Goal: Task Accomplishment & Management: Manage account settings

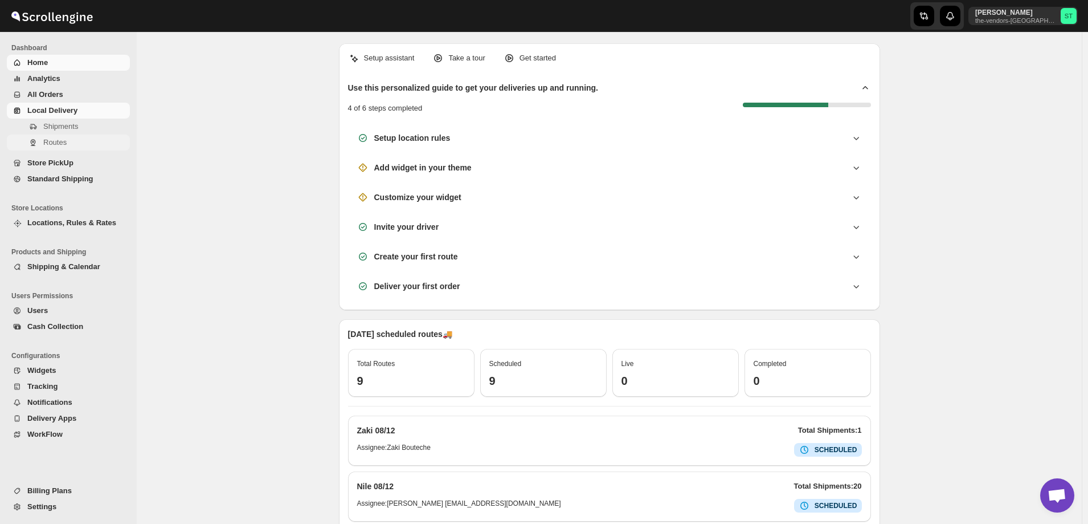
click at [56, 142] on span "Routes" at bounding box center [54, 142] width 23 height 9
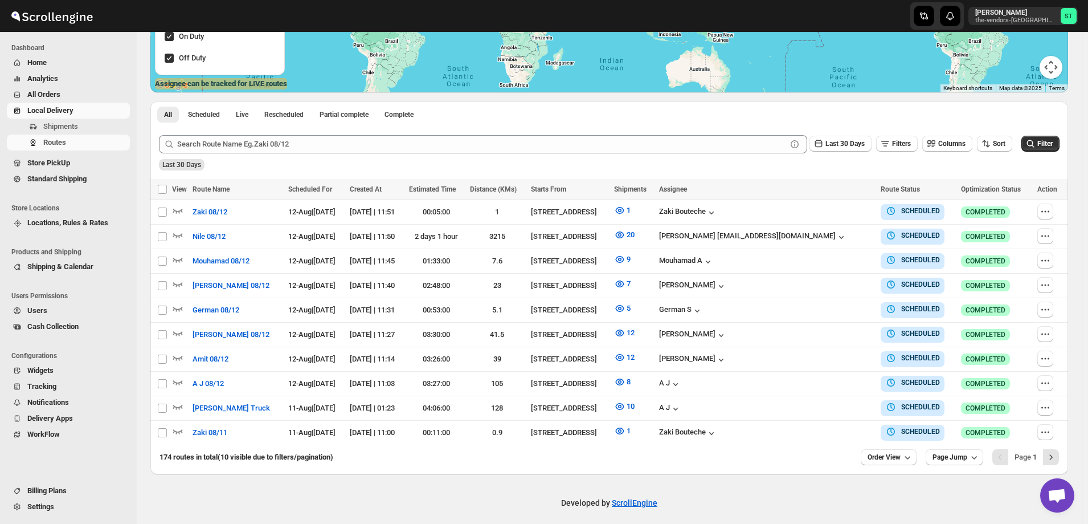
scroll to position [228, 0]
click at [1048, 382] on icon "button" at bounding box center [1045, 382] width 11 height 11
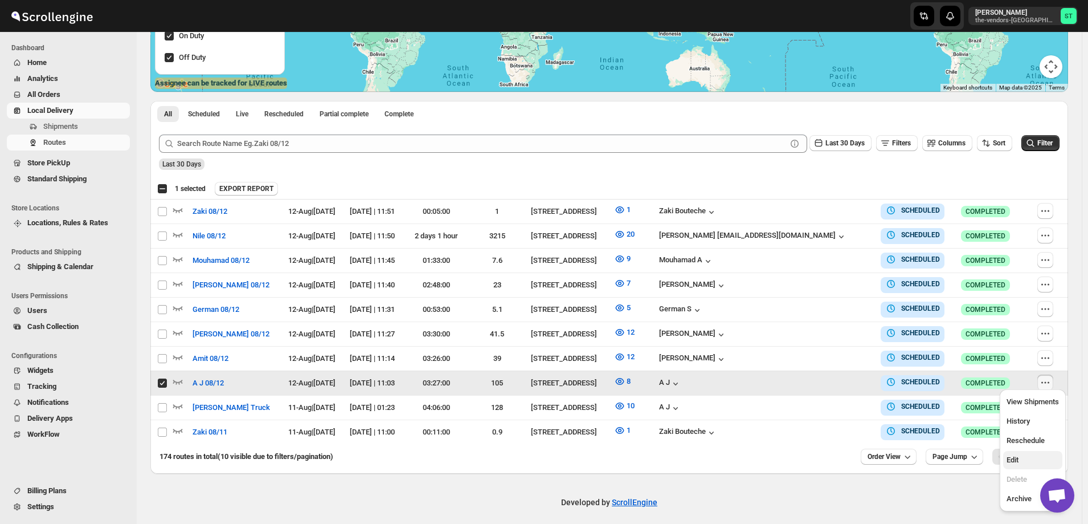
click at [1023, 461] on span "Edit" at bounding box center [1033, 459] width 52 height 11
checkbox input "false"
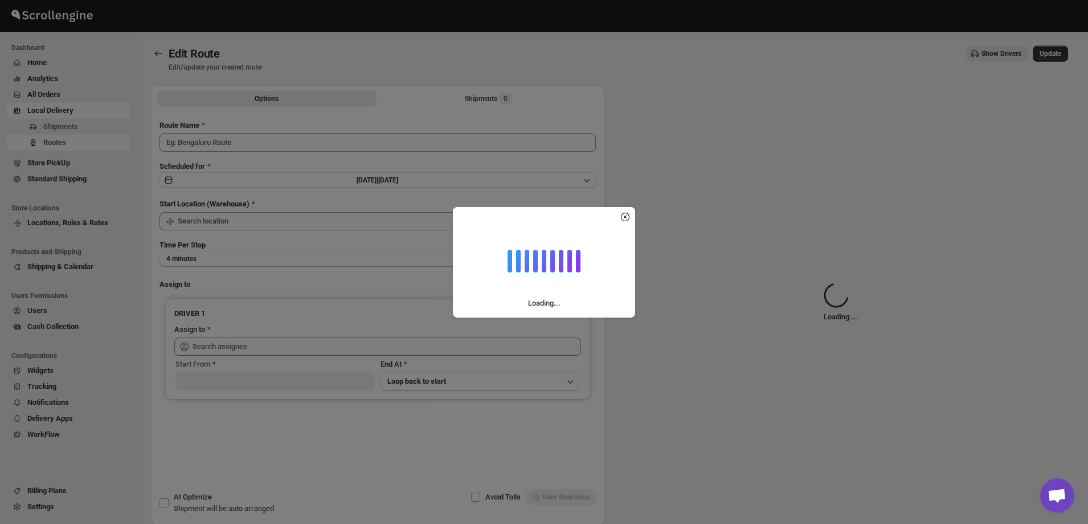
type input "A J 08/12"
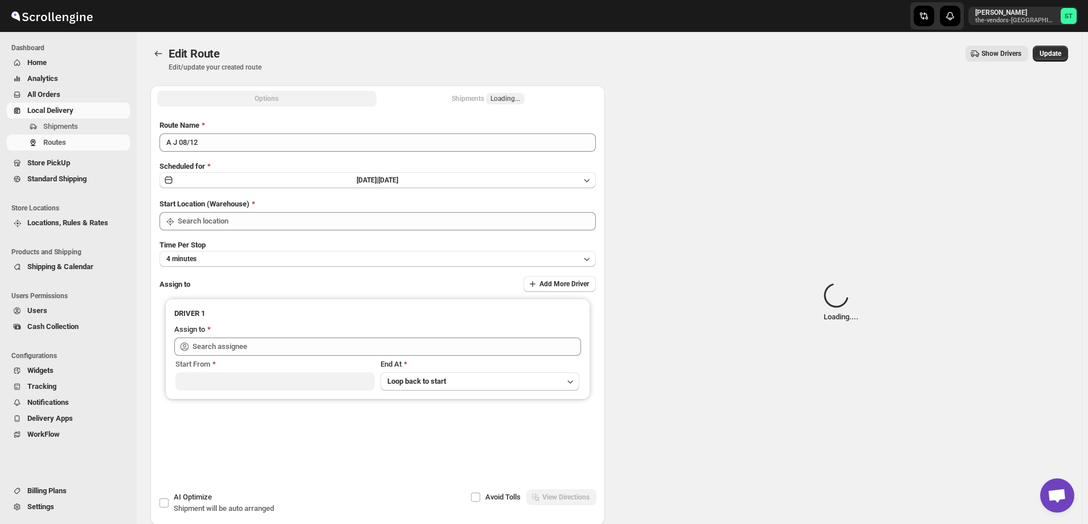
type input "A J ([EMAIL_ADDRESS][DOMAIN_NAME])"
type input "[STREET_ADDRESS]"
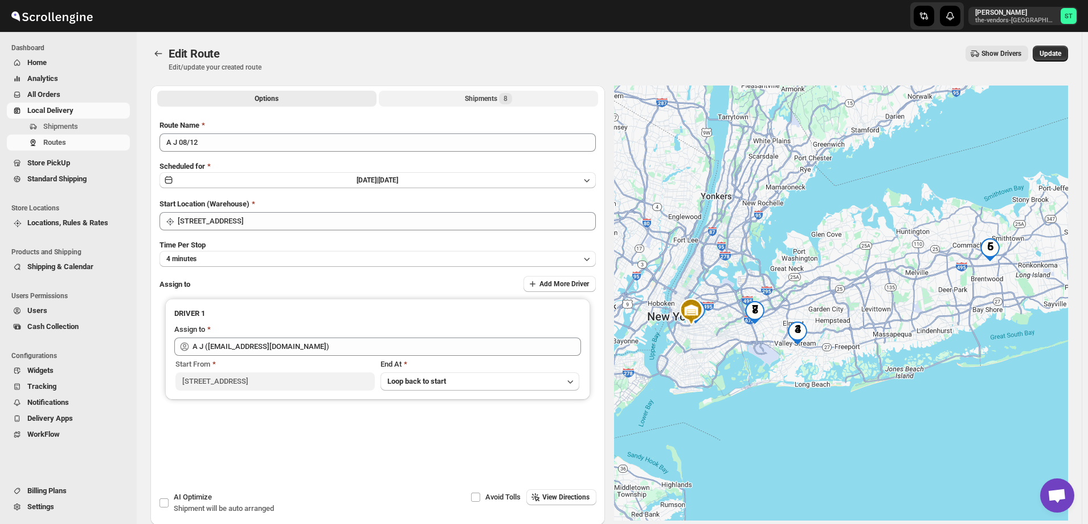
click at [469, 97] on div "Shipments 8" at bounding box center [488, 98] width 47 height 11
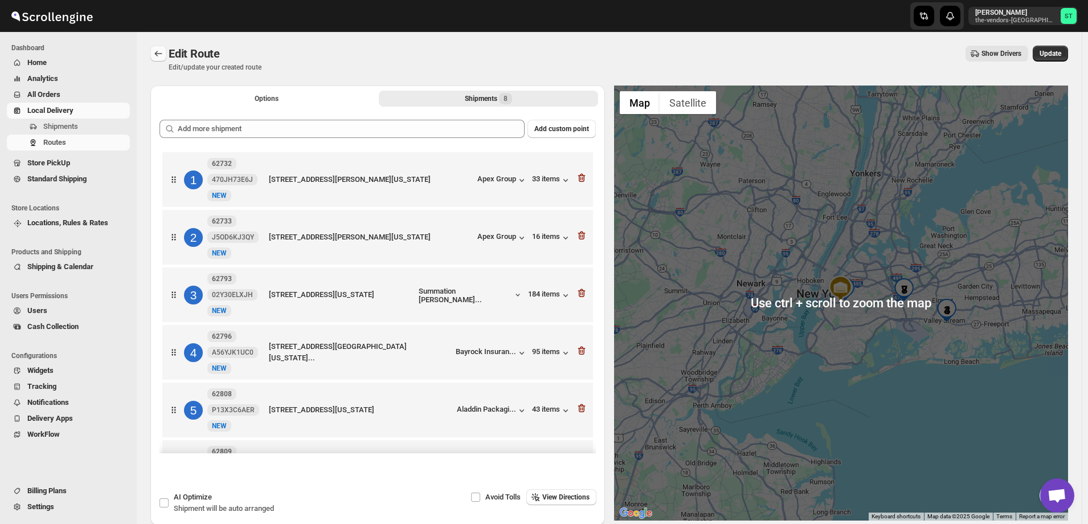
click at [154, 51] on icon "Routes" at bounding box center [158, 53] width 11 height 11
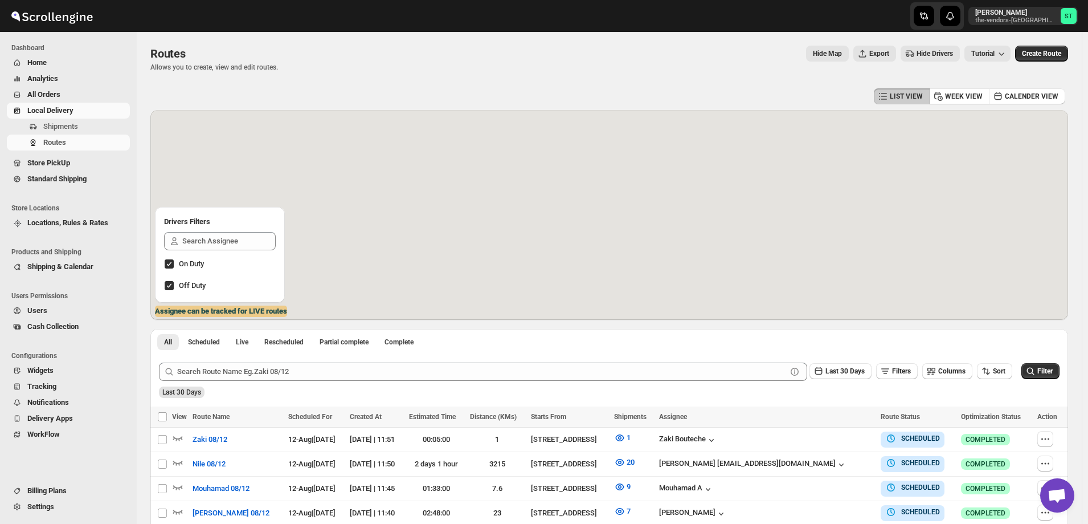
scroll to position [229, 0]
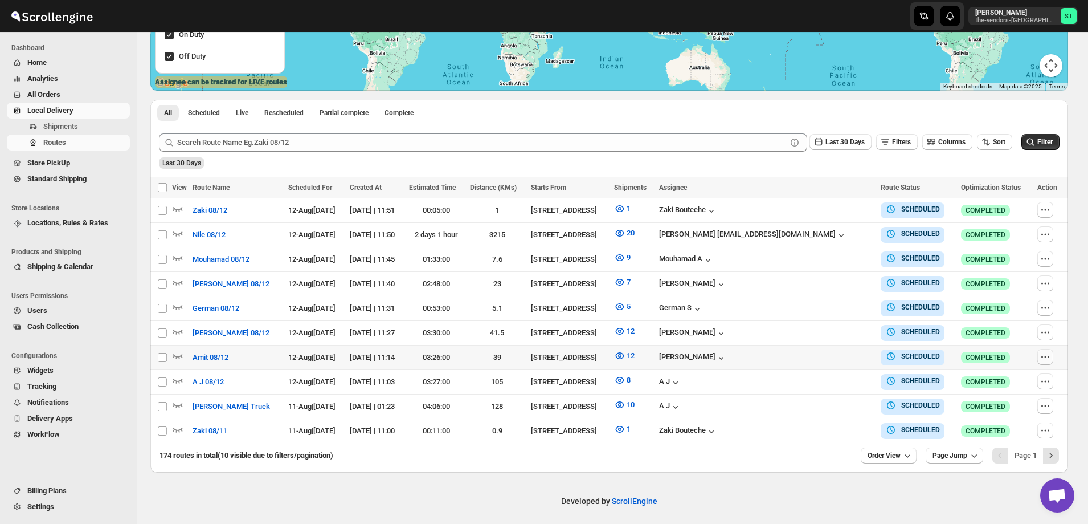
click at [1048, 356] on icon "button" at bounding box center [1045, 356] width 11 height 11
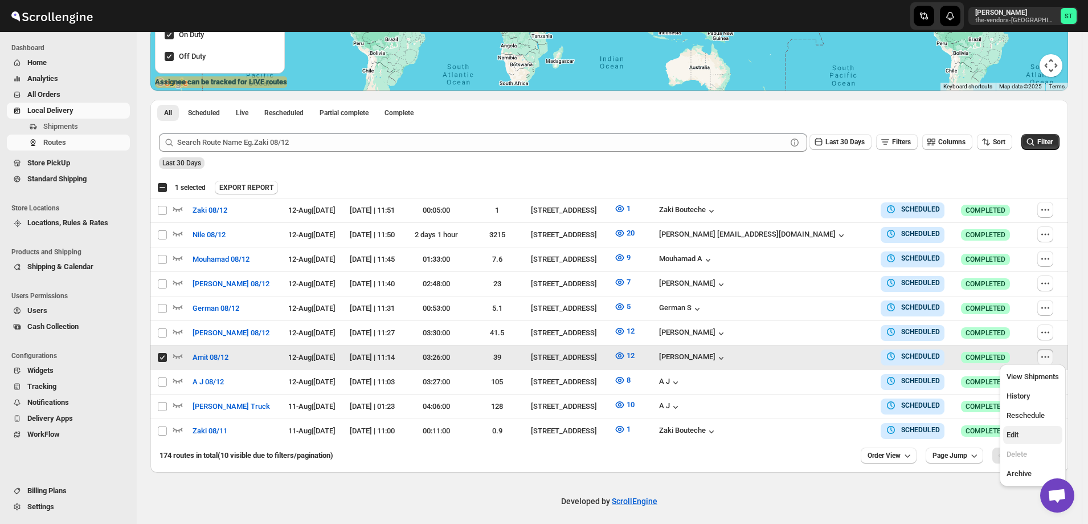
click at [1020, 435] on span "Edit" at bounding box center [1033, 434] width 52 height 11
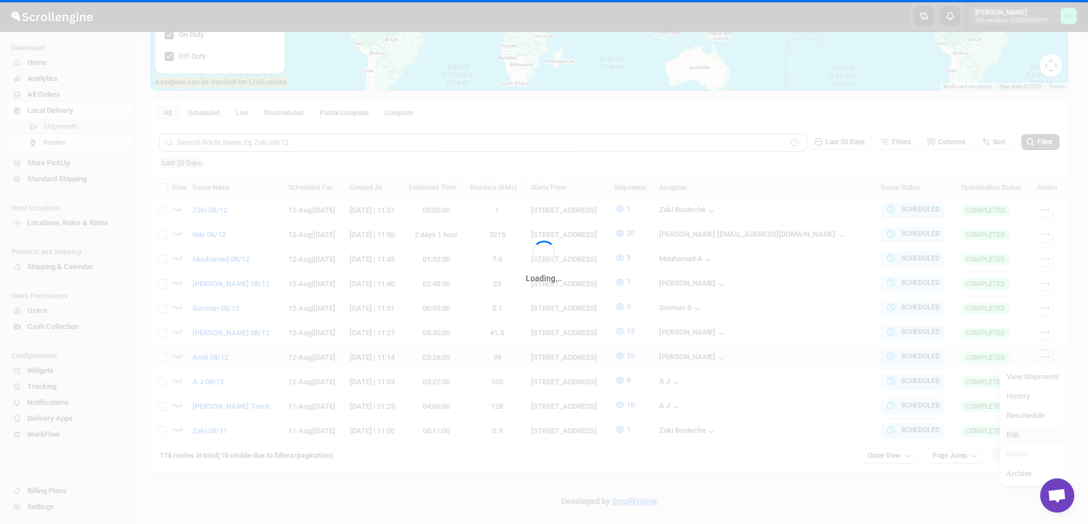
checkbox input "false"
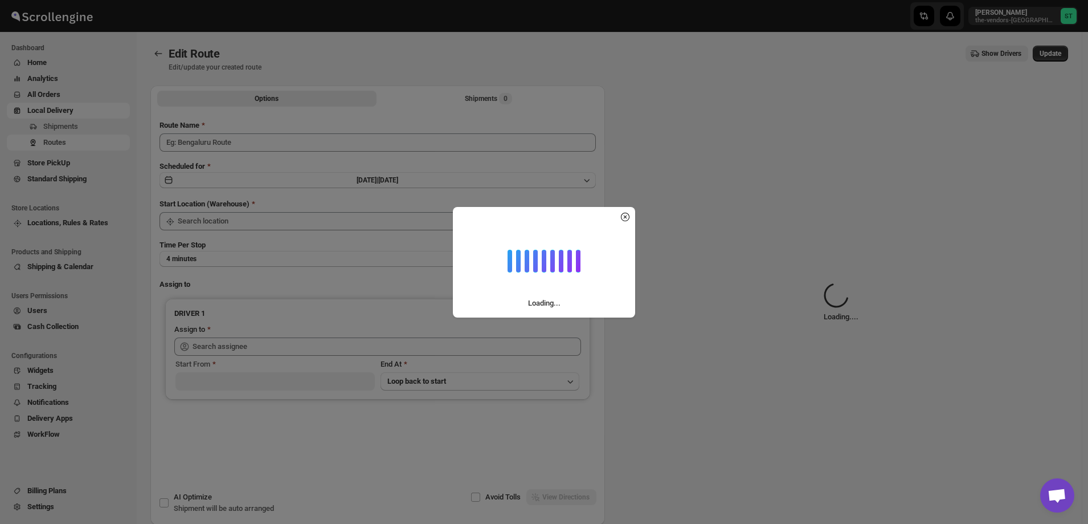
type input "Amit 08/12"
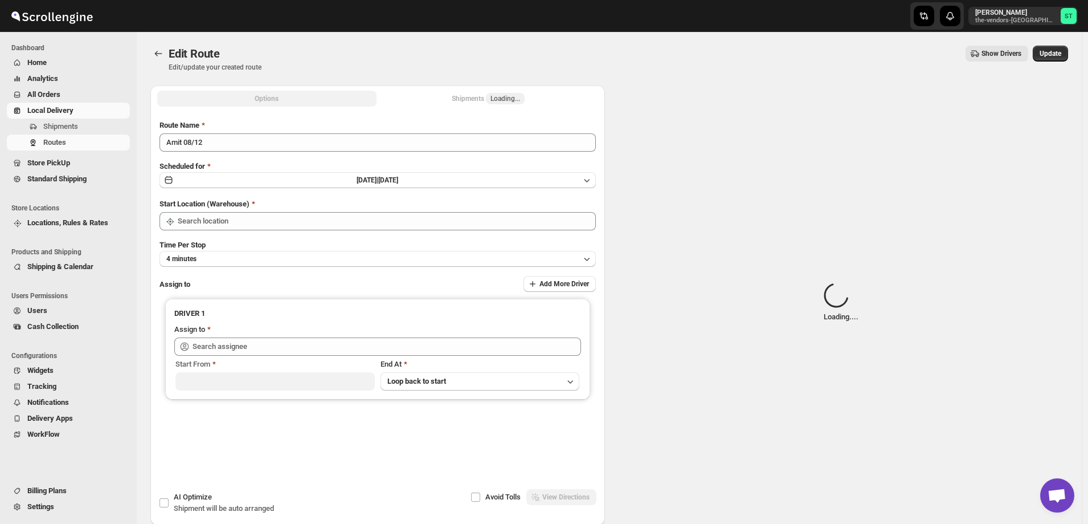
type input "[STREET_ADDRESS]"
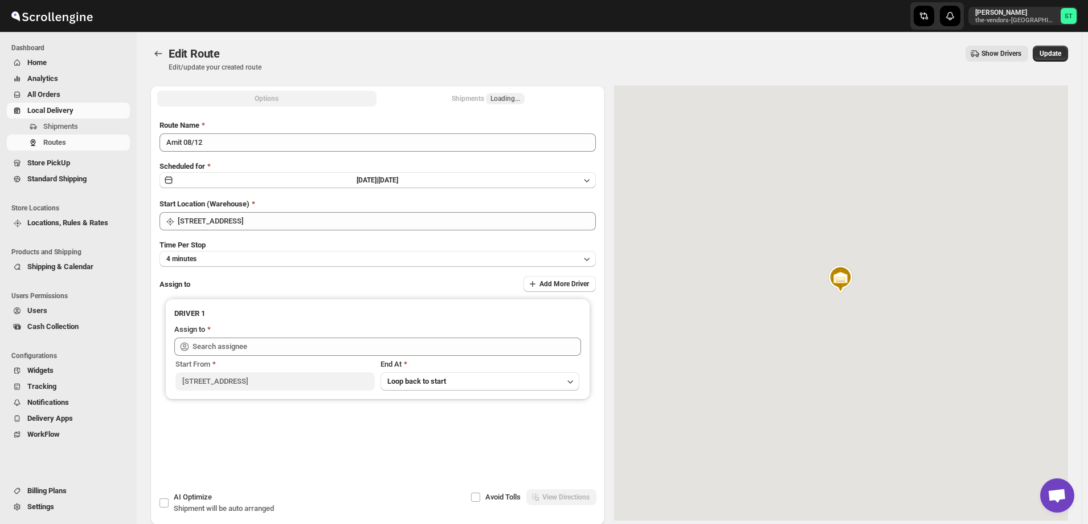
type input "[PERSON_NAME] ([EMAIL_ADDRESS][DOMAIN_NAME])"
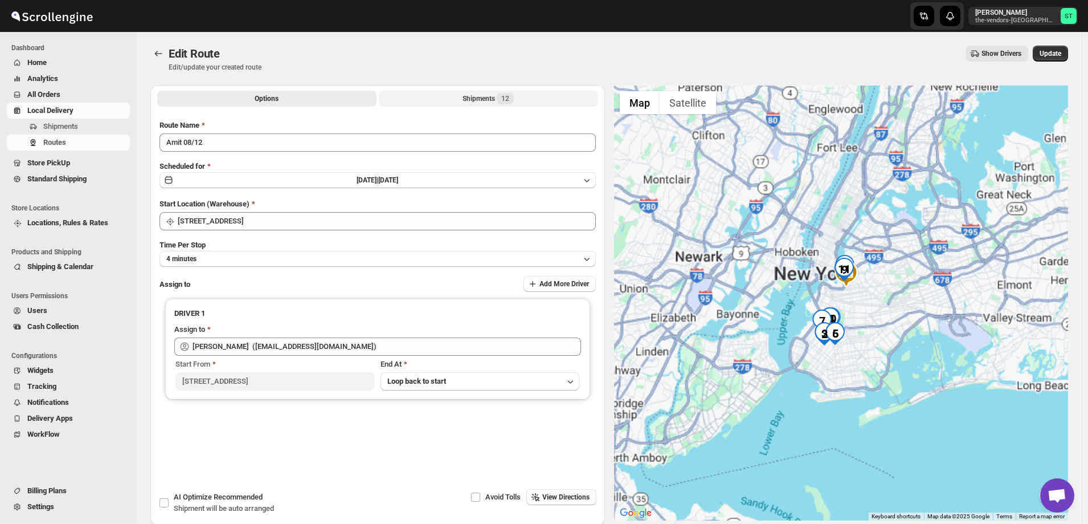
click at [460, 96] on button "Shipments 12" at bounding box center [488, 99] width 219 height 16
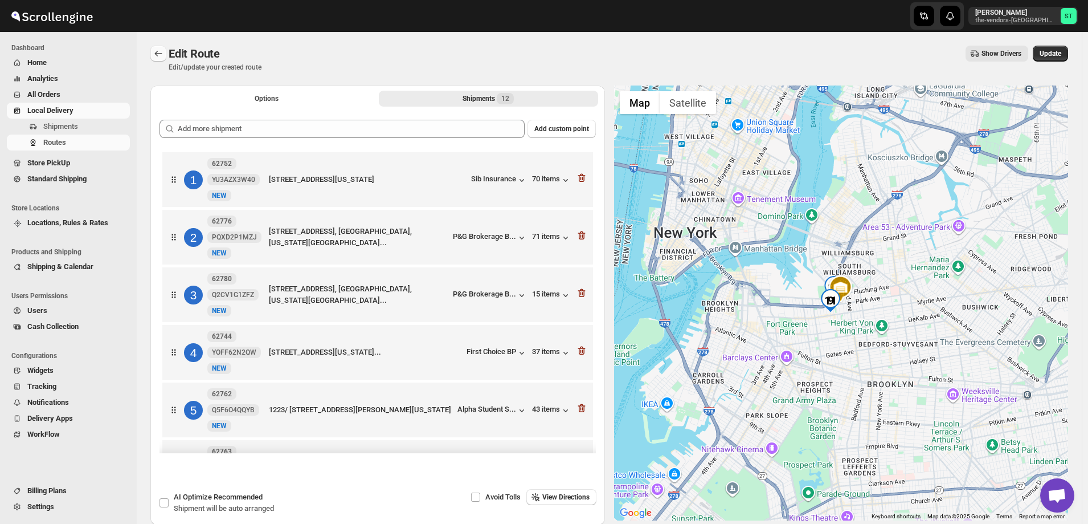
click at [156, 51] on icon "Routes" at bounding box center [158, 53] width 11 height 11
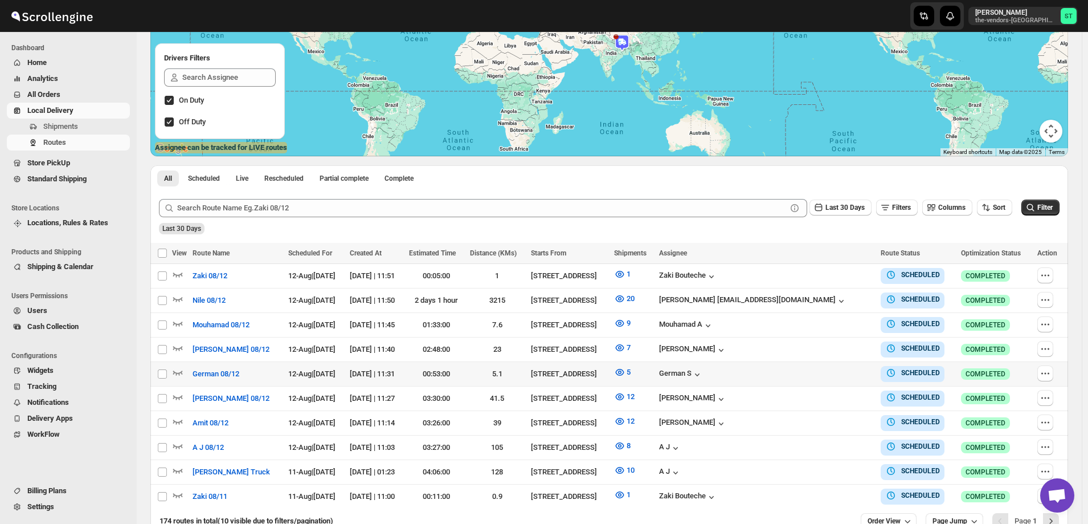
scroll to position [171, 0]
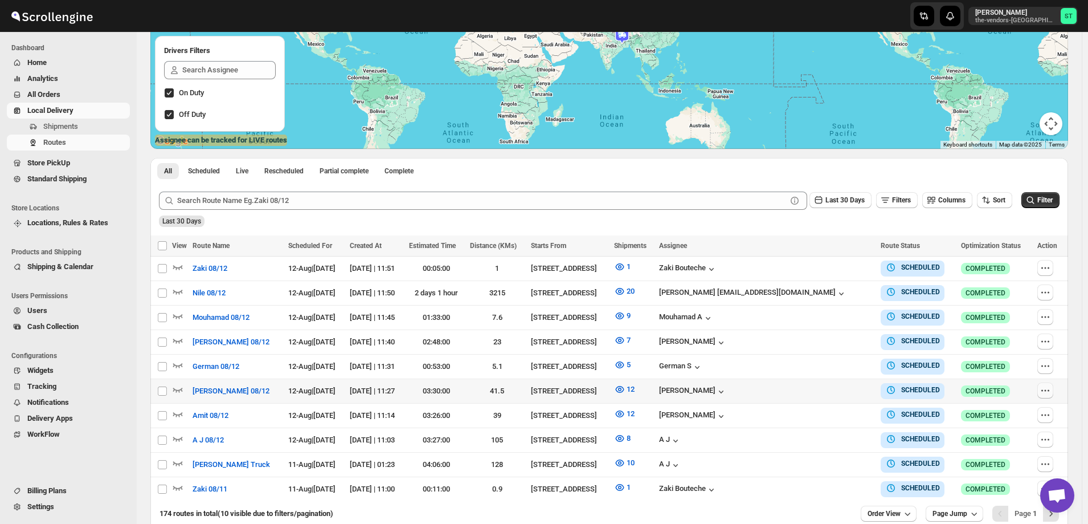
click at [1045, 386] on icon "button" at bounding box center [1045, 390] width 11 height 11
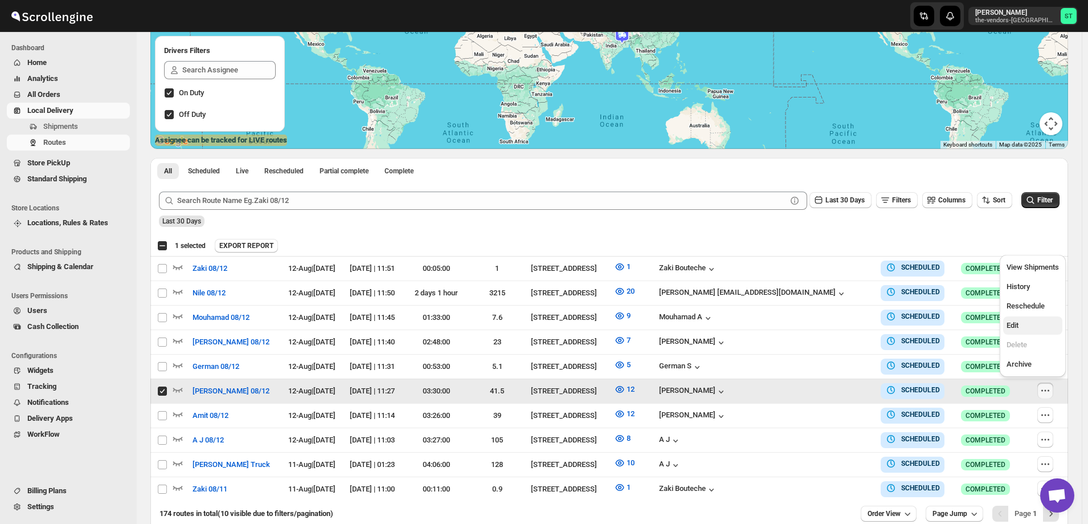
click at [1024, 326] on span "Edit" at bounding box center [1033, 325] width 52 height 11
checkbox input "false"
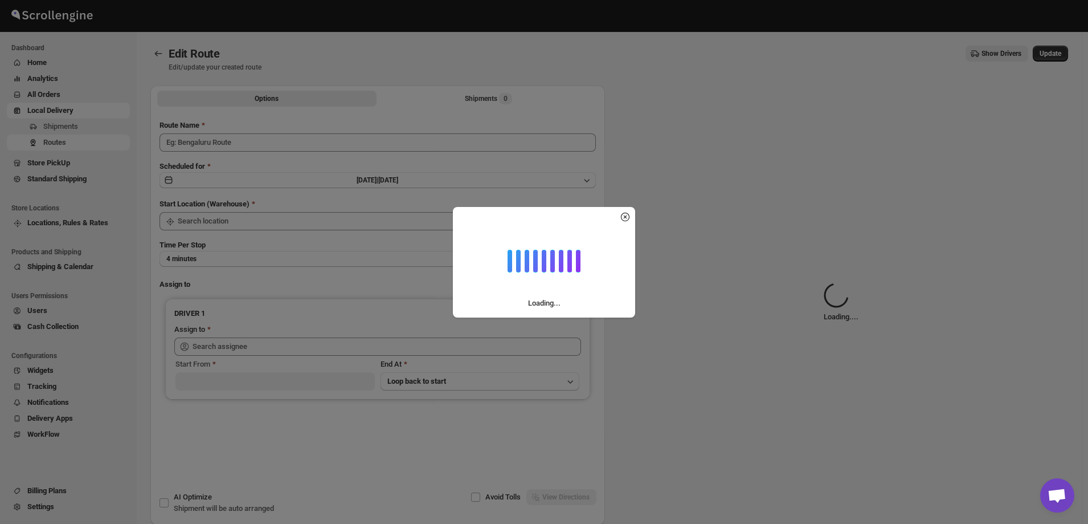
type input "[PERSON_NAME] 08/12"
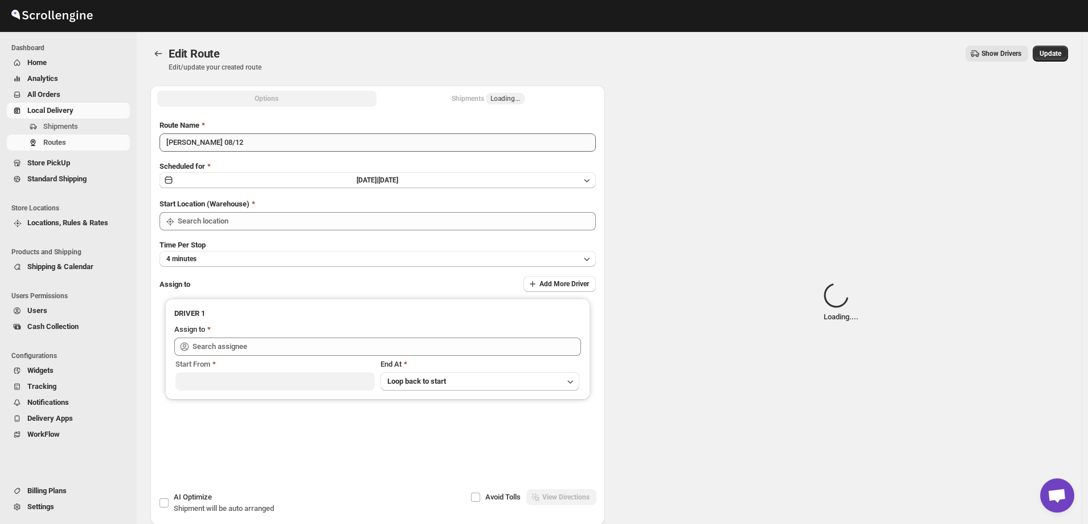
type input "[STREET_ADDRESS]"
type input "[PERSON_NAME] ([EMAIL_ADDRESS][DOMAIN_NAME])"
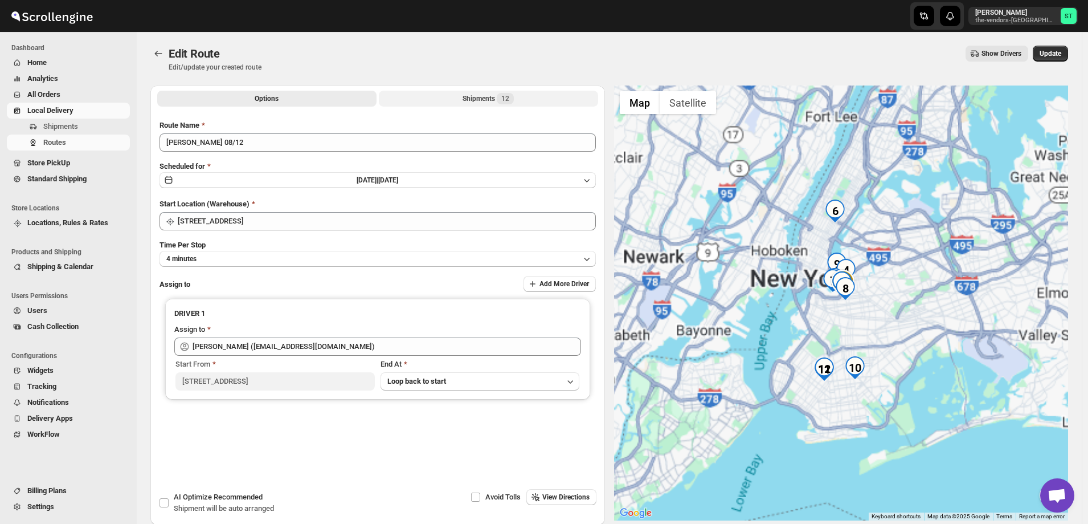
click at [467, 98] on div "Shipments 12" at bounding box center [488, 98] width 51 height 11
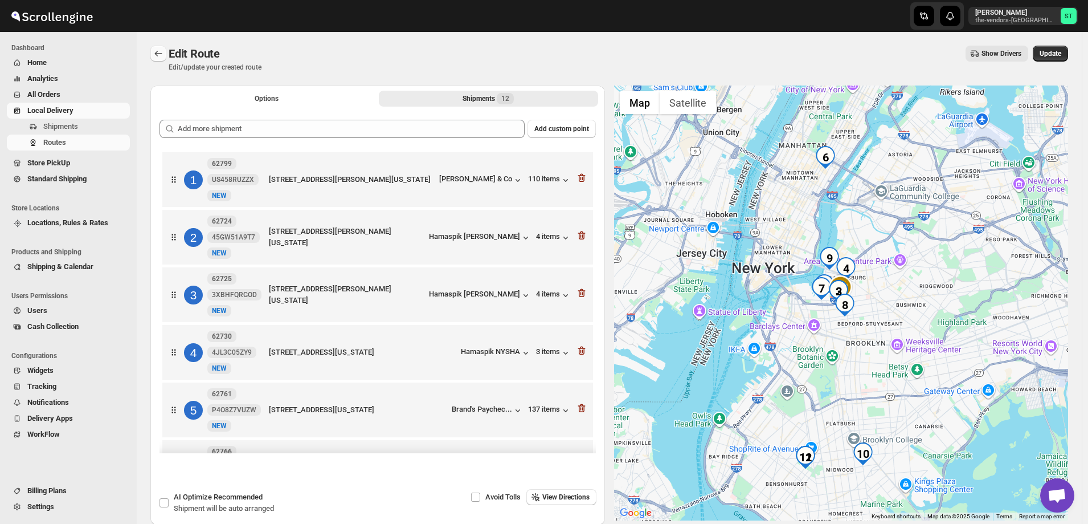
click at [158, 52] on icon "Routes" at bounding box center [158, 53] width 11 height 11
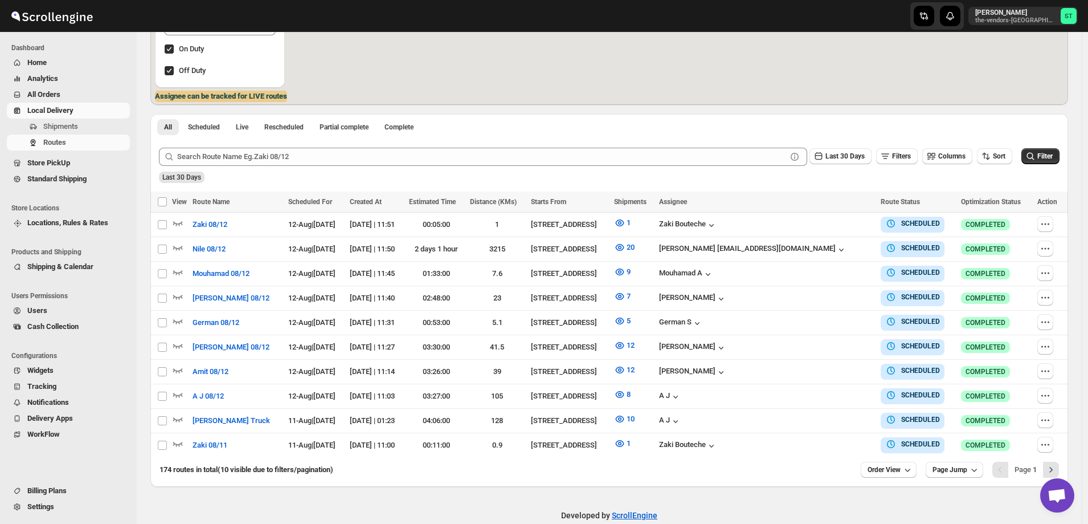
scroll to position [228, 0]
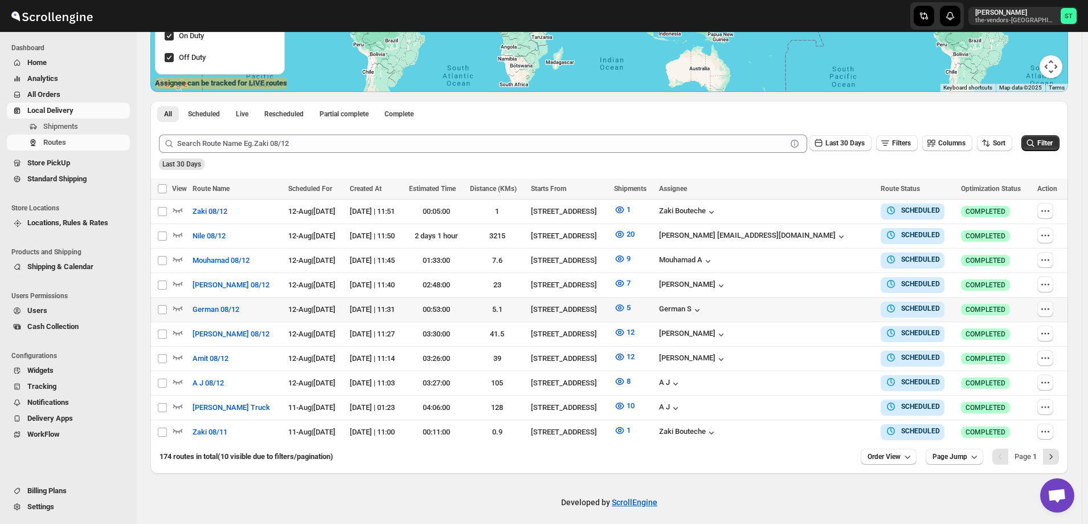
click at [1047, 305] on icon "button" at bounding box center [1045, 308] width 11 height 11
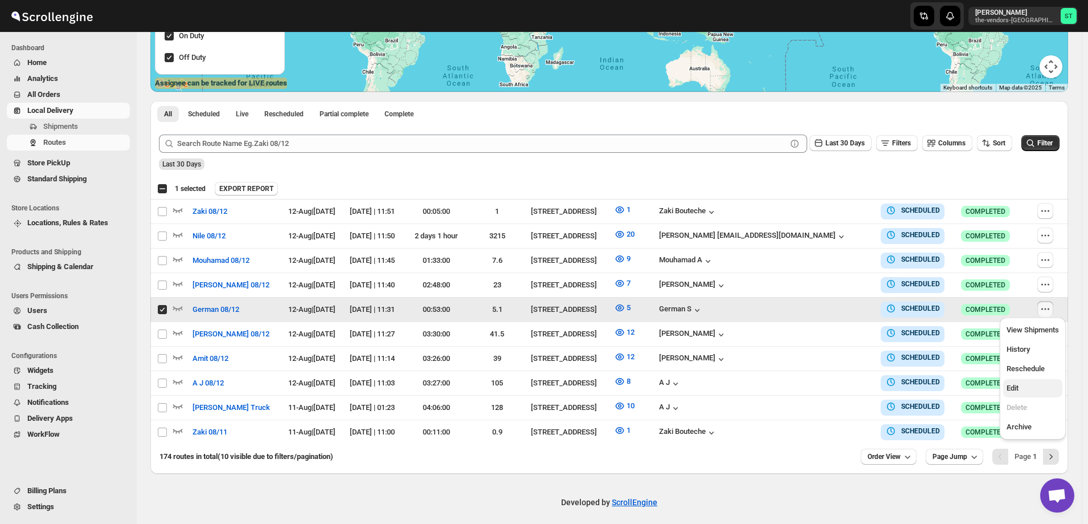
click at [1038, 386] on span "Edit" at bounding box center [1033, 387] width 52 height 11
checkbox input "false"
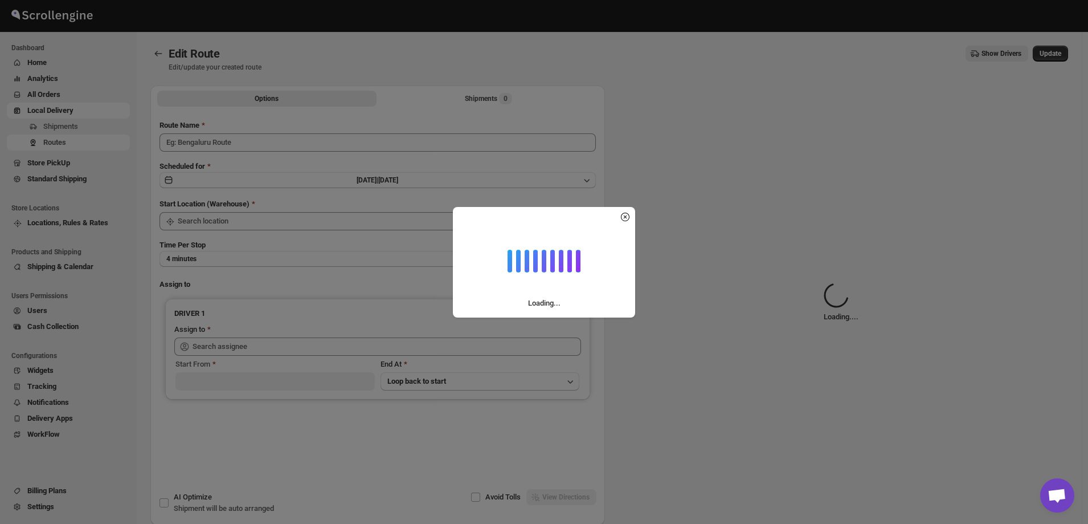
type input "German 08/12"
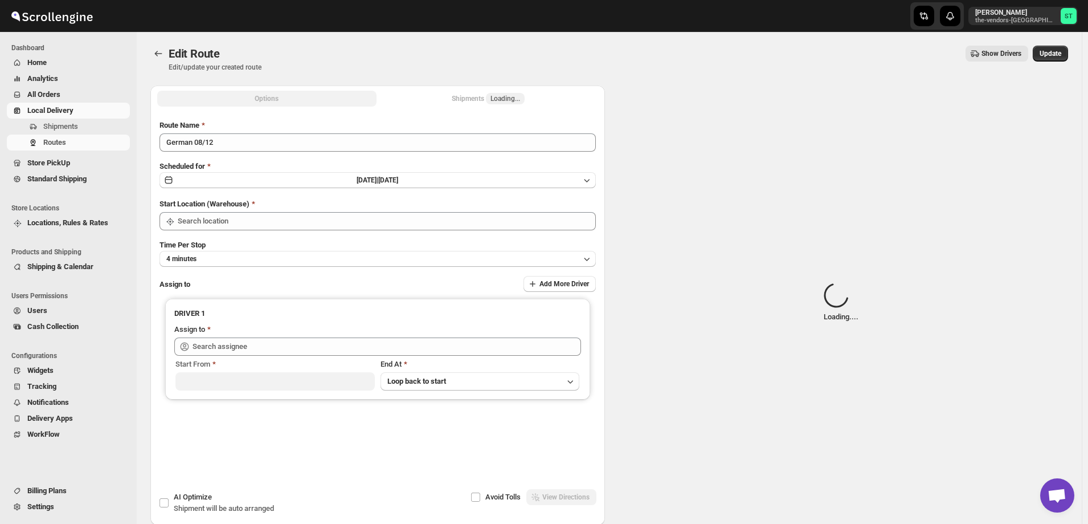
type input "[STREET_ADDRESS]"
type input "[DEMOGRAPHIC_DATA] S ([EMAIL_ADDRESS][DOMAIN_NAME])"
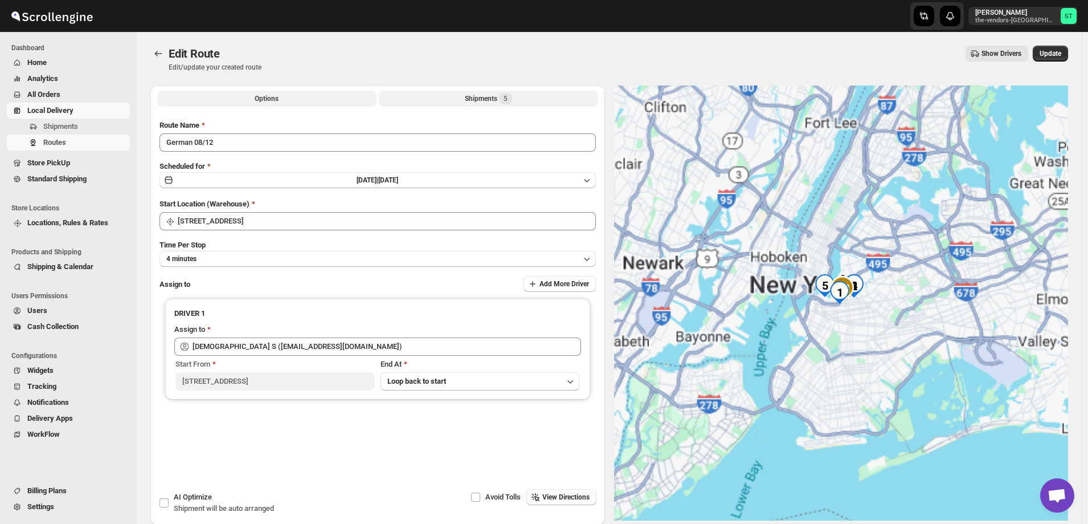
click at [469, 97] on div "Shipments 5" at bounding box center [488, 98] width 47 height 11
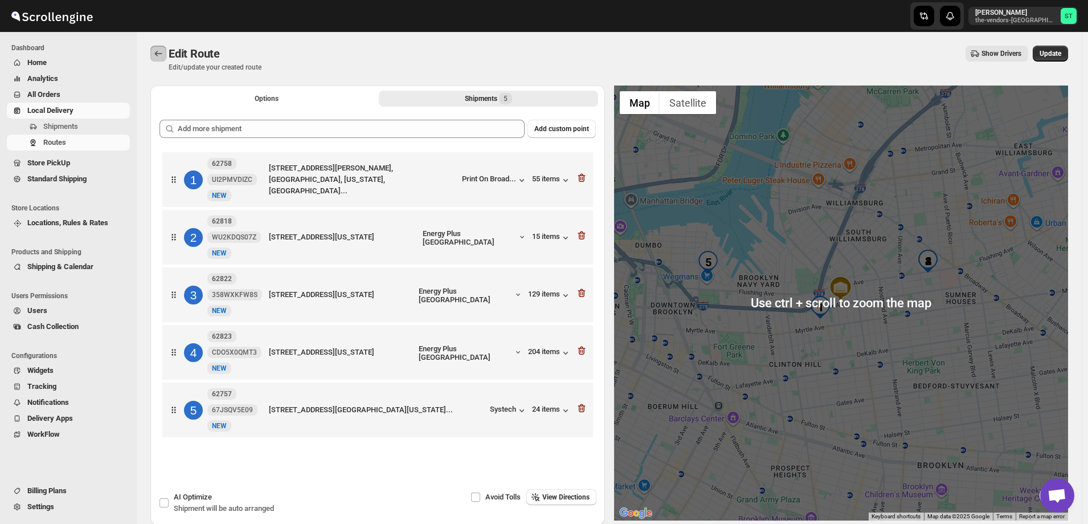
click at [155, 54] on icon "Routes" at bounding box center [158, 53] width 11 height 11
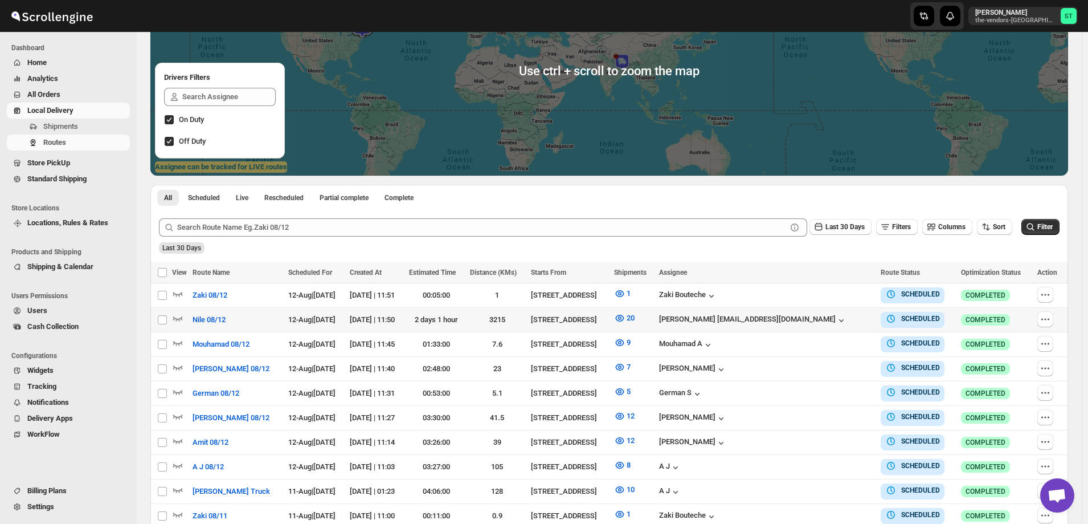
scroll to position [171, 0]
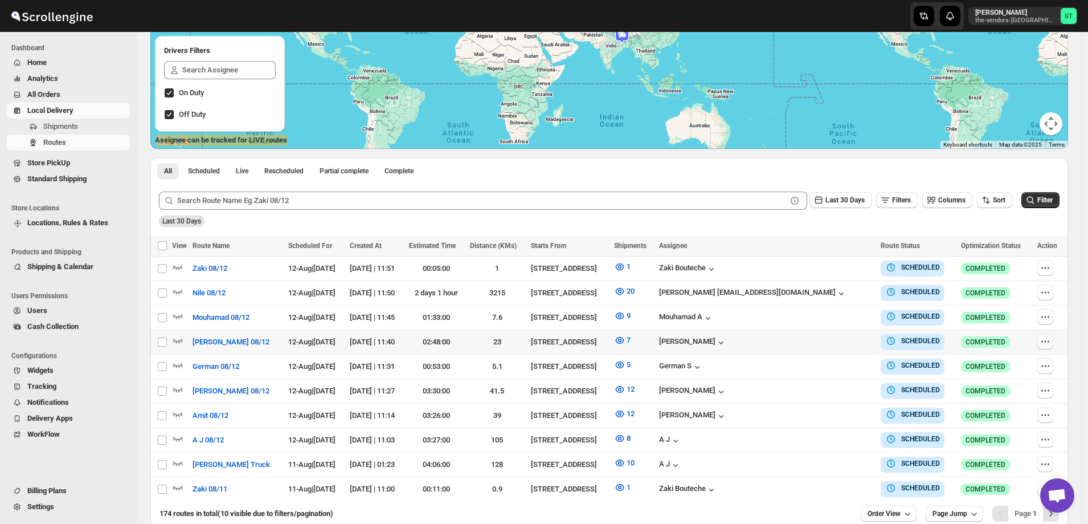
click at [1046, 341] on icon "button" at bounding box center [1045, 341] width 11 height 11
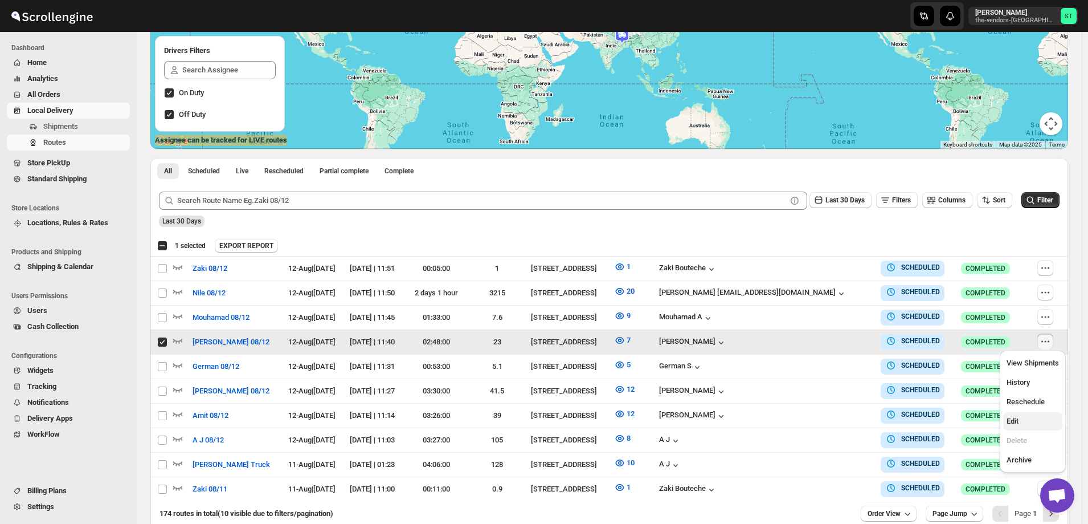
click at [1027, 423] on span "Edit" at bounding box center [1033, 420] width 52 height 11
checkbox input "false"
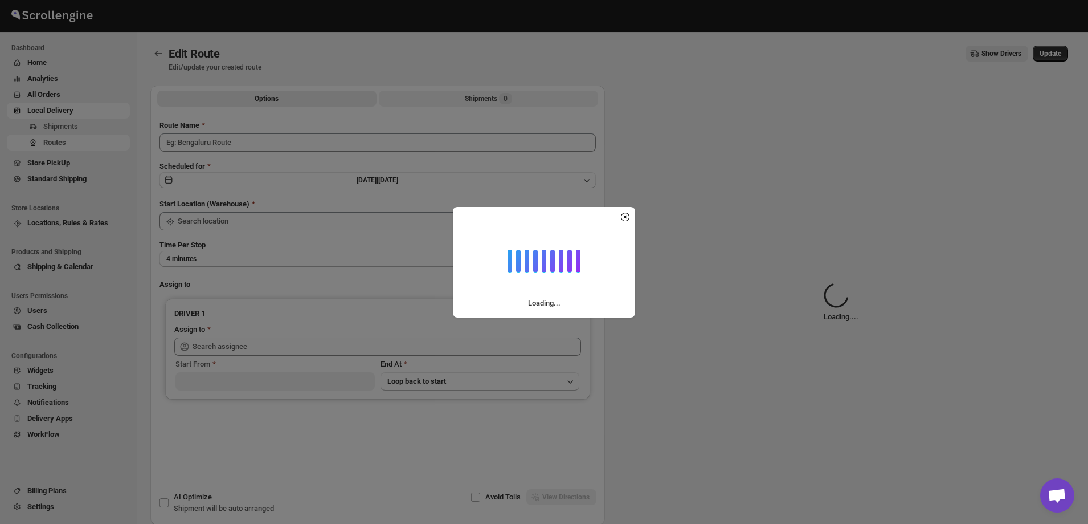
type input "[PERSON_NAME] 08/12"
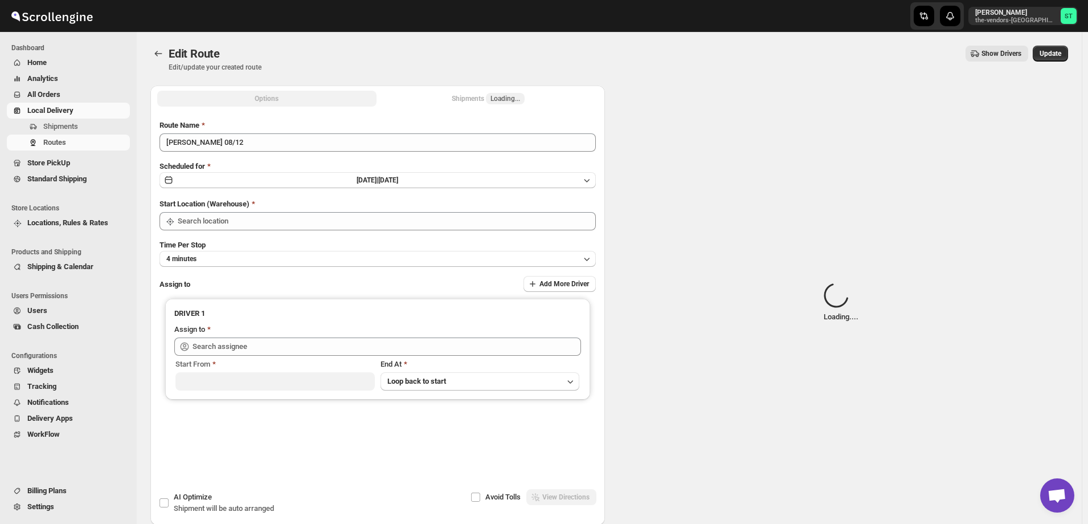
type input "[PERSON_NAME] ([EMAIL_ADDRESS][DOMAIN_NAME])"
type input "[STREET_ADDRESS]"
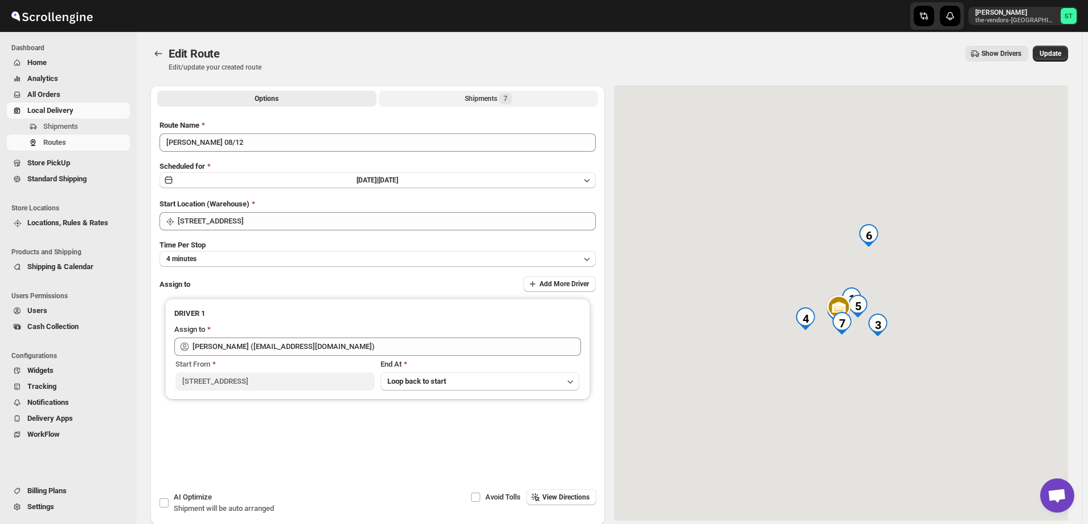
click at [470, 97] on div "Shipments 7" at bounding box center [488, 98] width 47 height 11
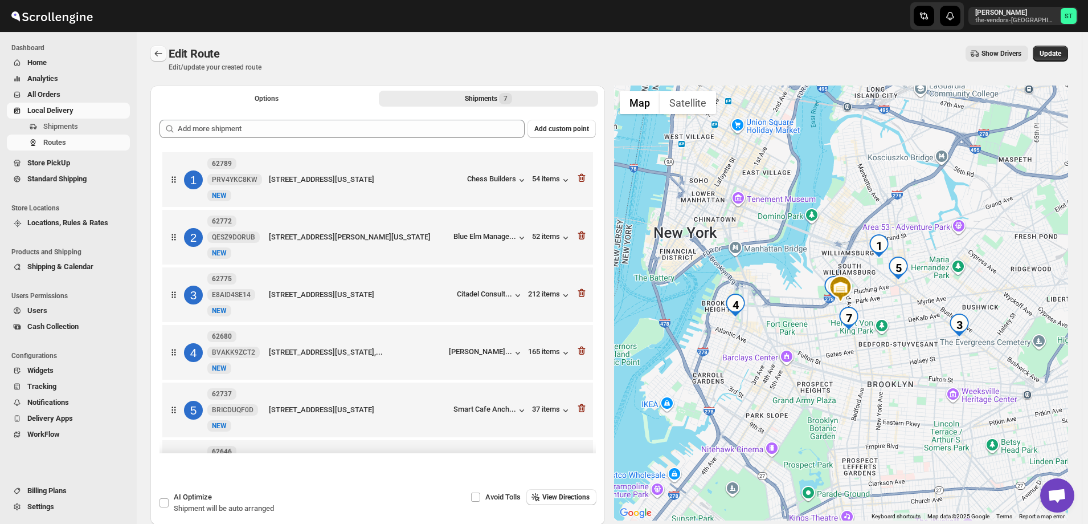
click at [155, 48] on icon "Routes" at bounding box center [158, 53] width 11 height 11
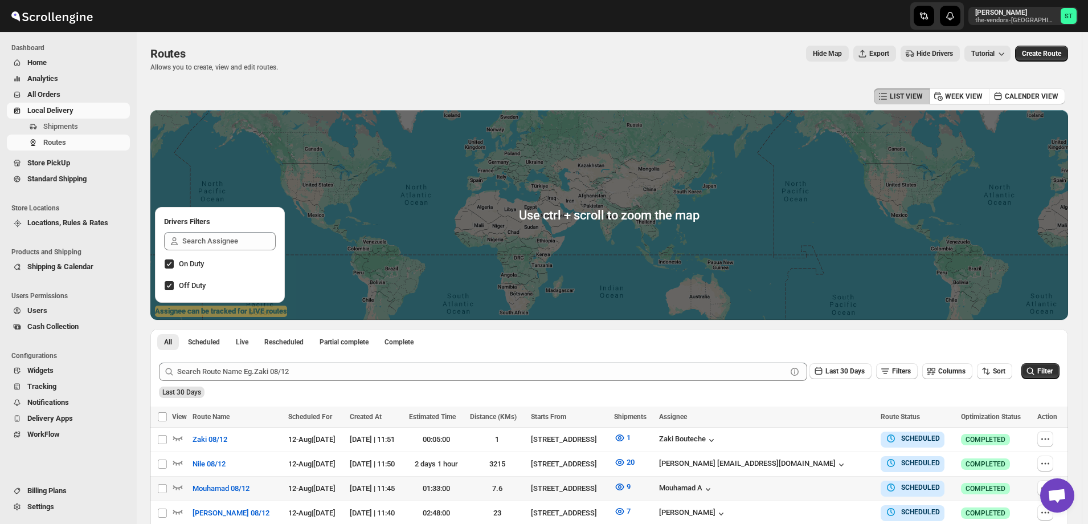
scroll to position [171, 0]
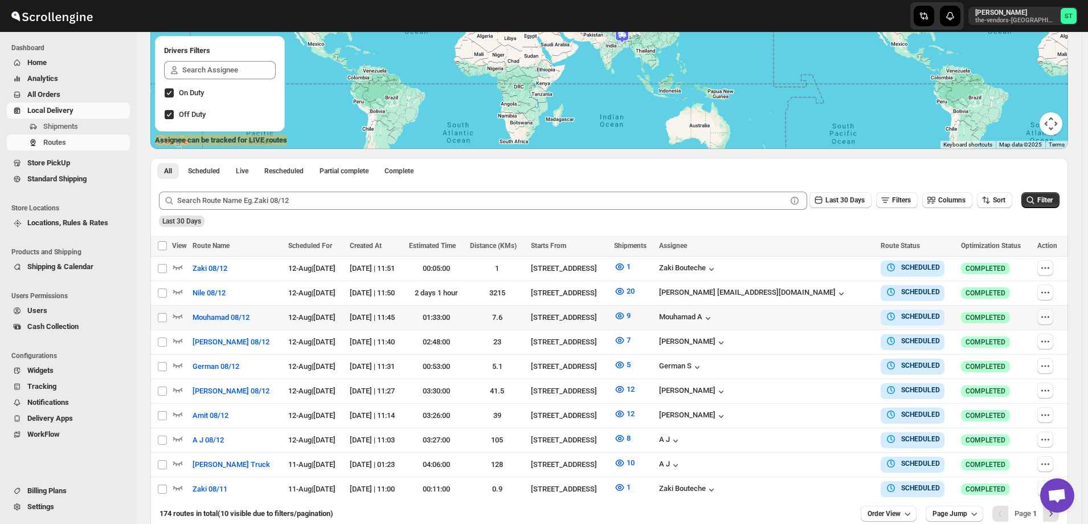
click at [1044, 314] on icon "button" at bounding box center [1045, 316] width 11 height 11
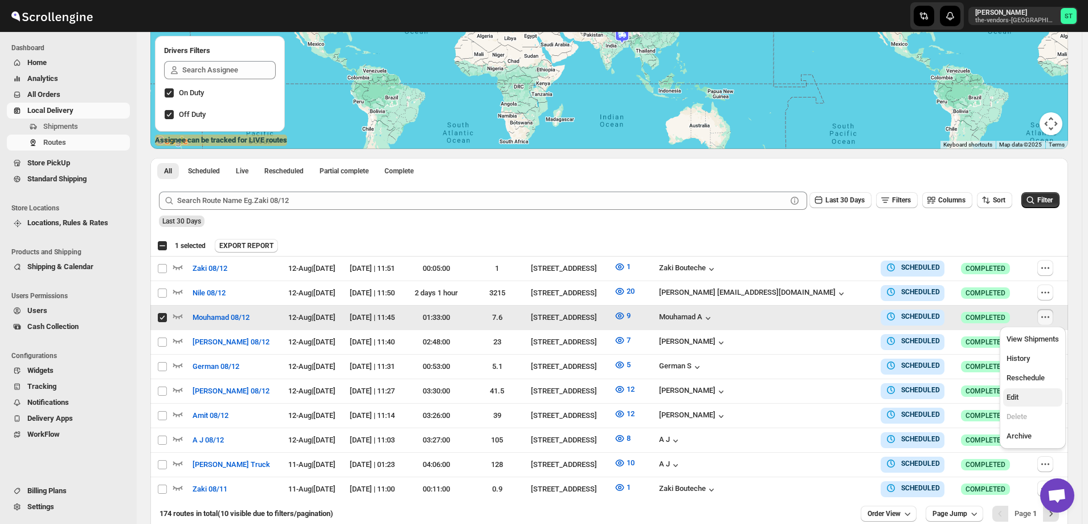
click at [1022, 395] on span "Edit" at bounding box center [1033, 396] width 52 height 11
checkbox input "false"
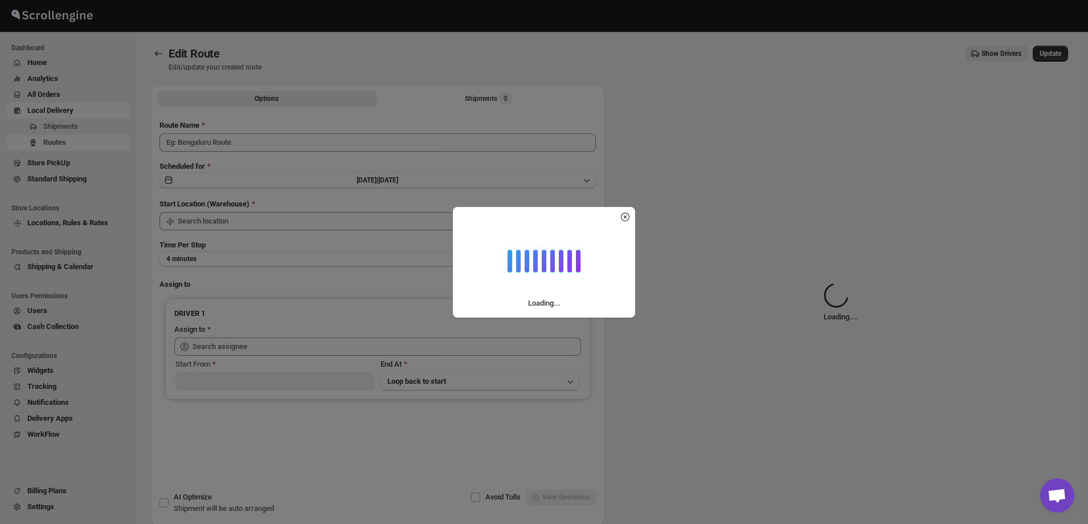
type input "Mouhamad 08/12"
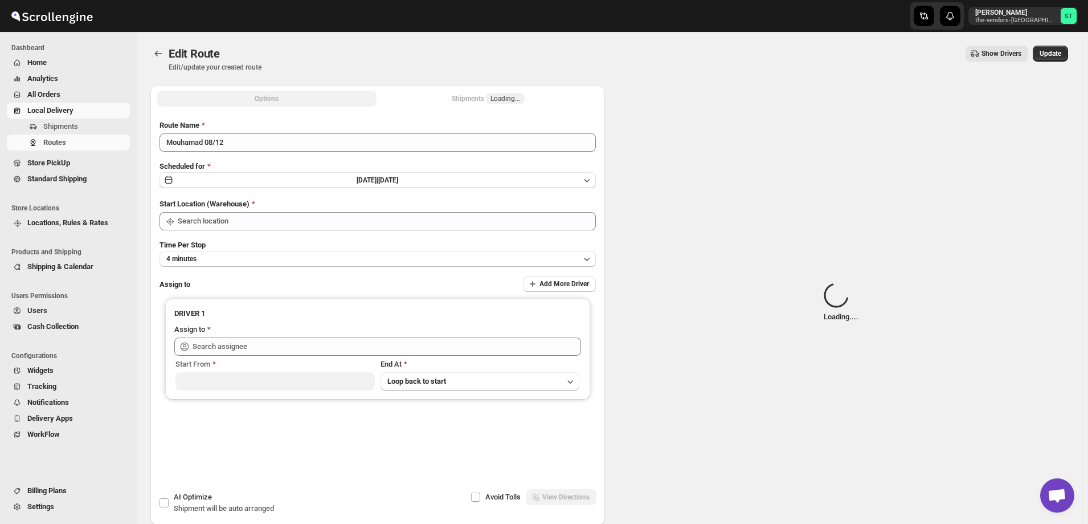
type input "[STREET_ADDRESS]"
type input "Mouhamad A ([EMAIL_ADDRESS][DOMAIN_NAME])"
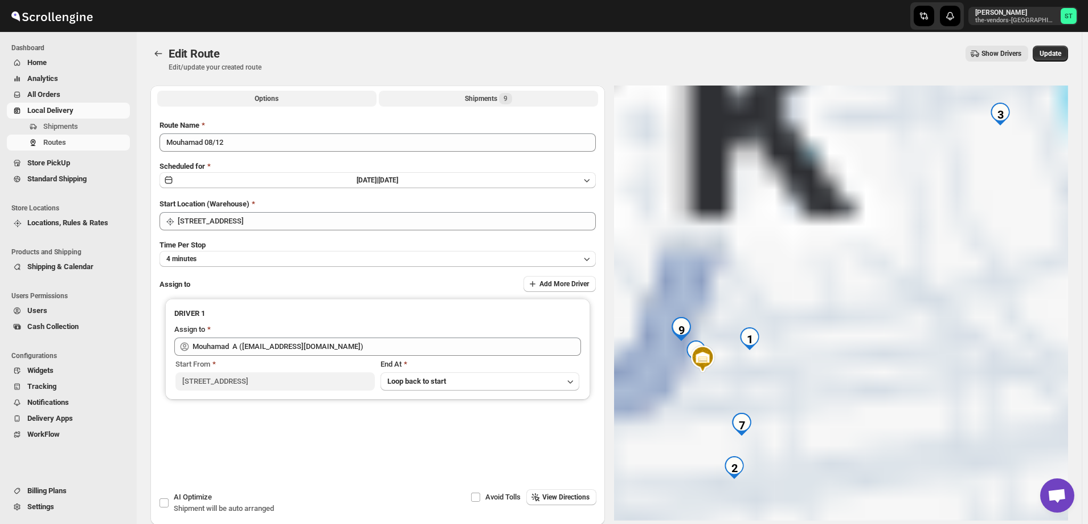
click at [456, 99] on button "Shipments 9" at bounding box center [488, 99] width 219 height 16
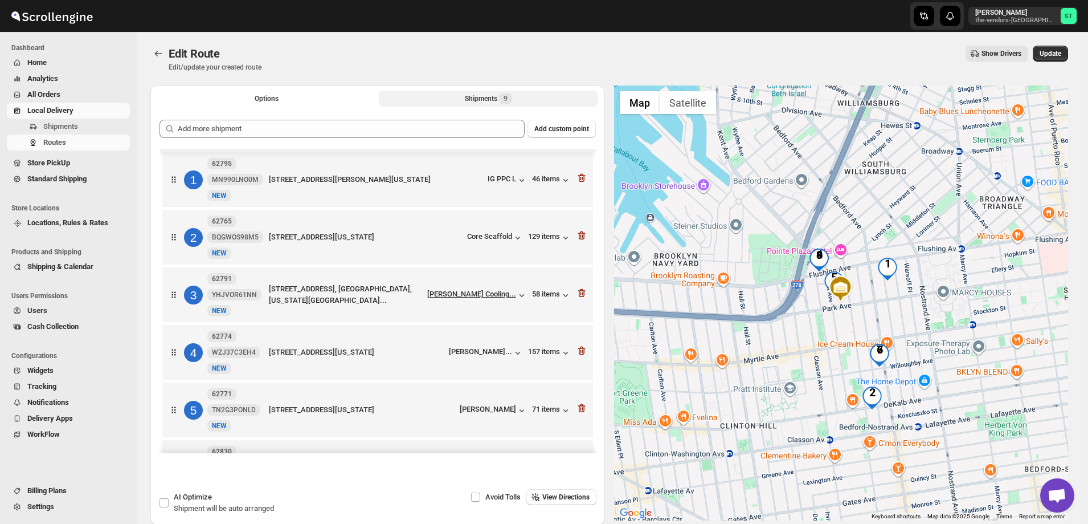
scroll to position [57, 0]
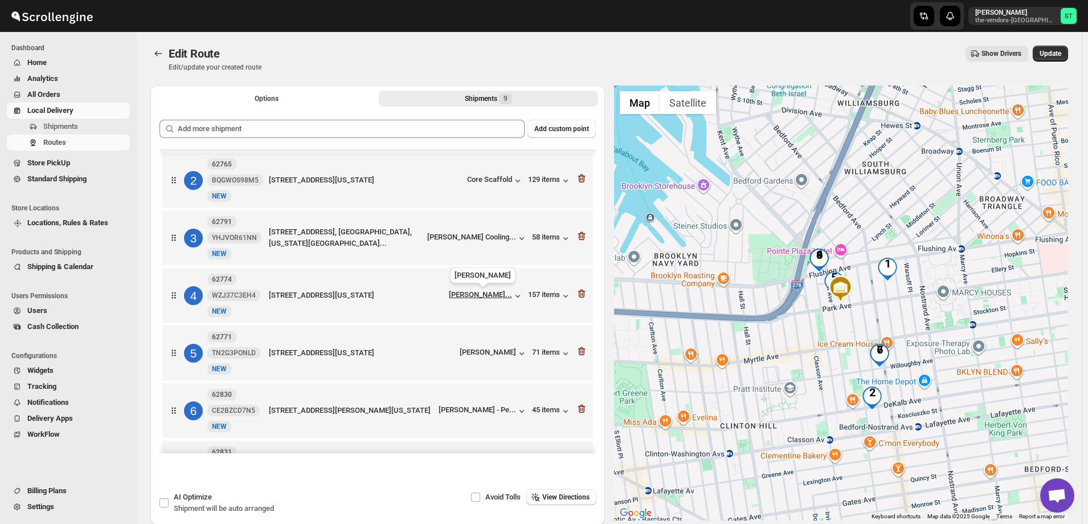
click at [481, 291] on div "[PERSON_NAME]..." at bounding box center [480, 294] width 63 height 9
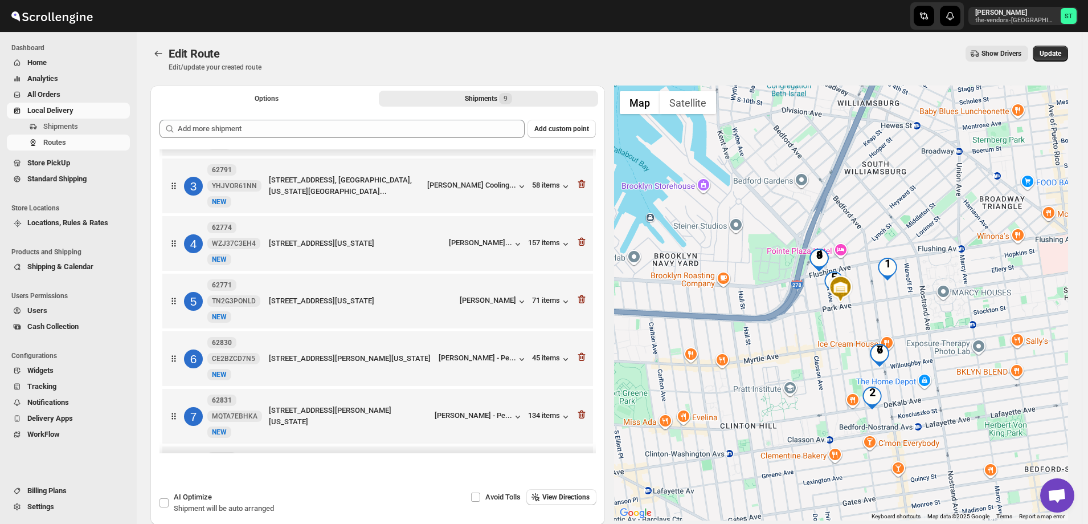
scroll to position [114, 0]
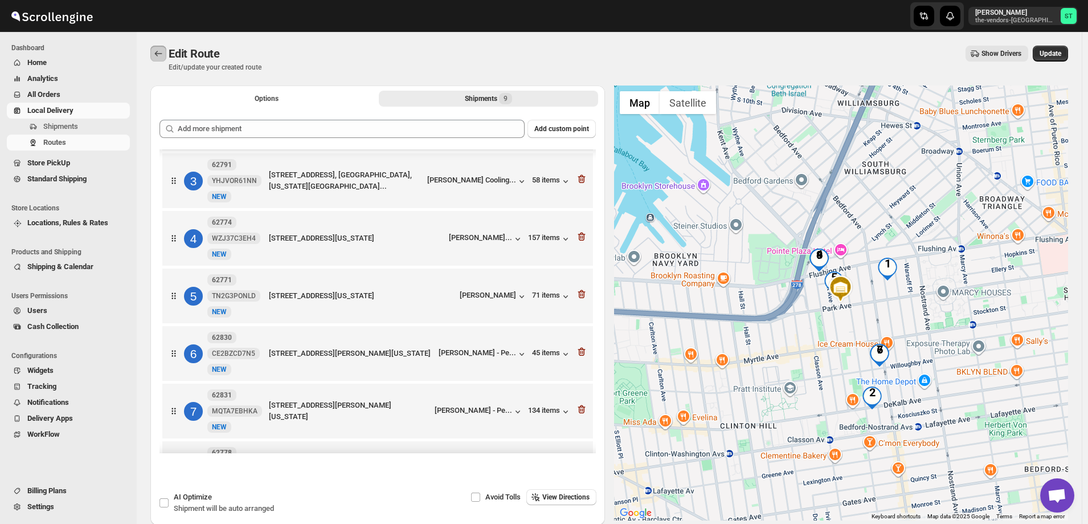
click at [158, 54] on icon "Routes" at bounding box center [158, 53] width 11 height 11
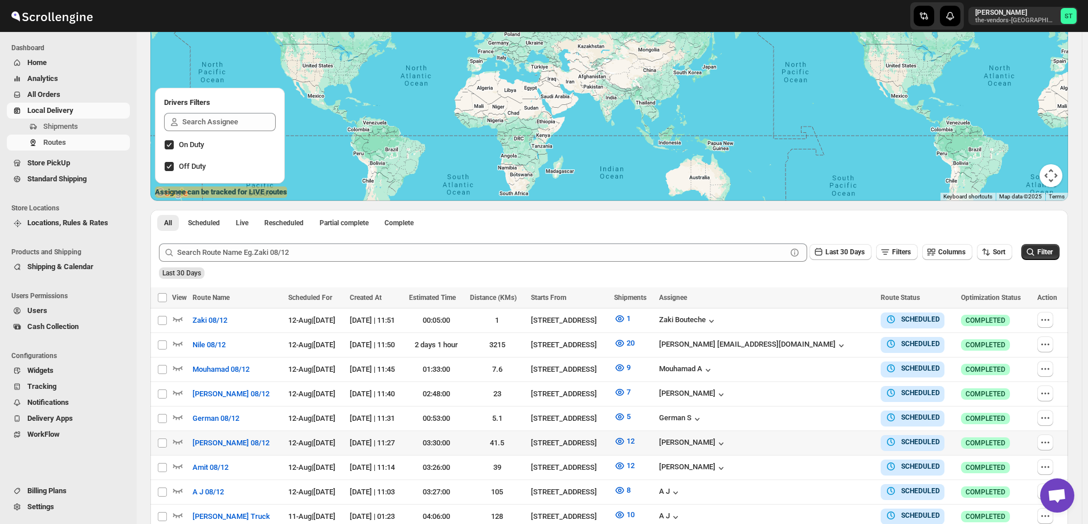
scroll to position [228, 0]
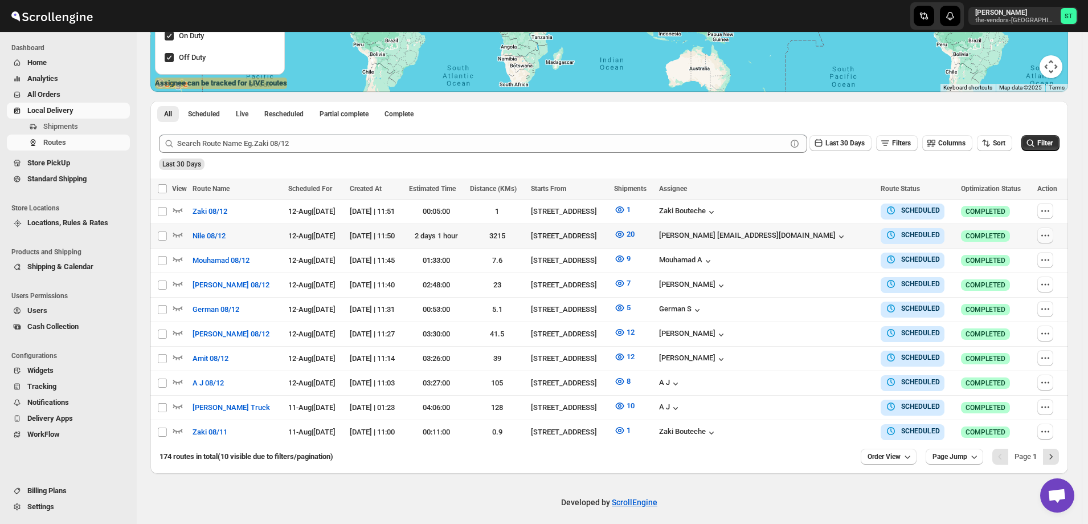
click at [1044, 233] on icon "button" at bounding box center [1045, 235] width 11 height 11
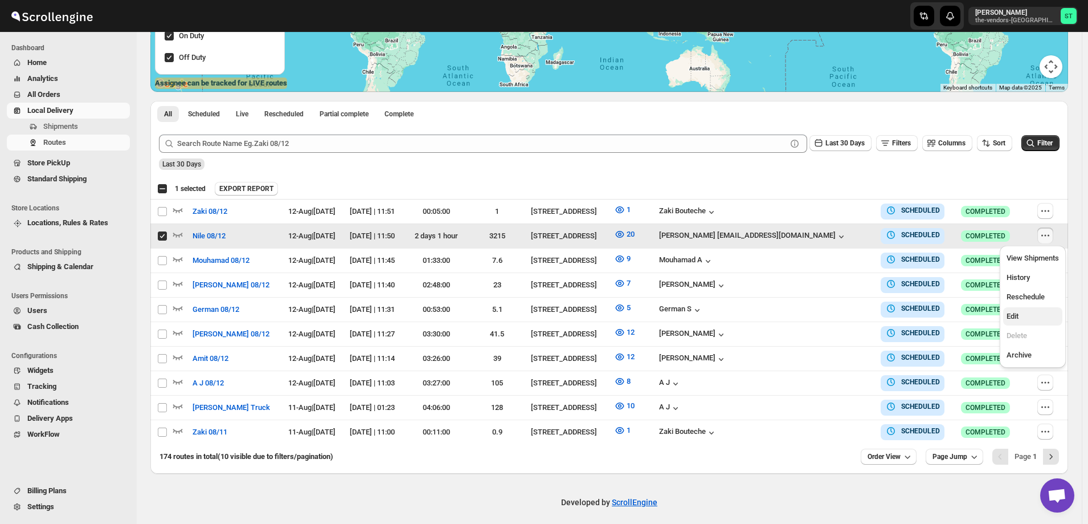
click at [1024, 319] on span "Edit" at bounding box center [1033, 315] width 52 height 11
checkbox input "false"
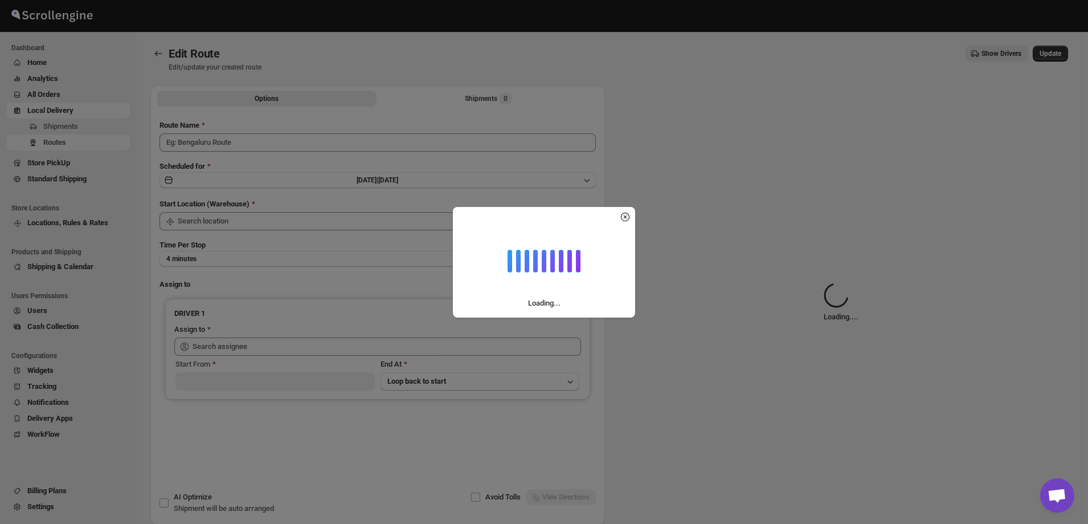
type input "Nile 08/12"
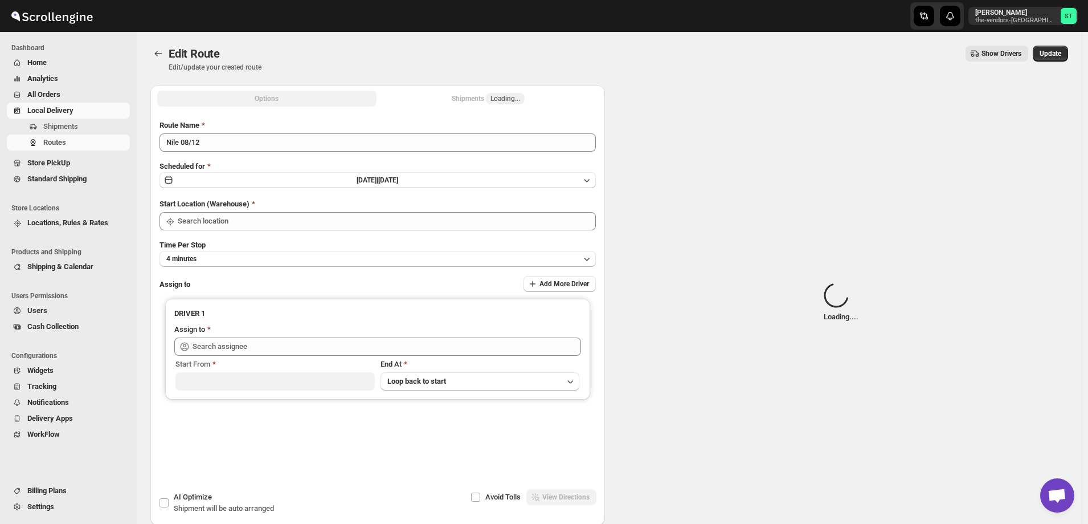
type input "[STREET_ADDRESS]"
type input "[PERSON_NAME] [EMAIL_ADDRESS][DOMAIN_NAME] ([EMAIL_ADDRESS][DOMAIN_NAME])"
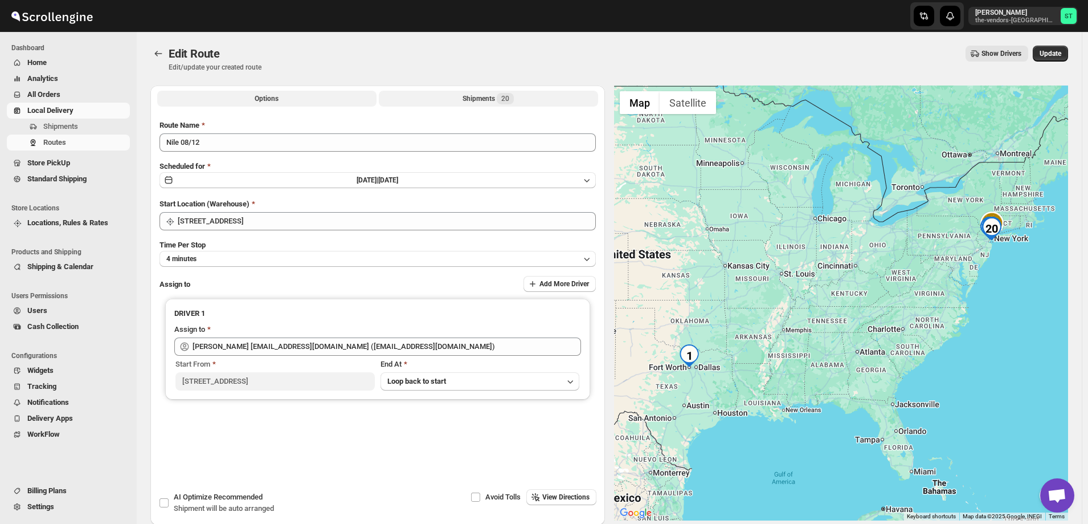
click at [465, 96] on div "Shipments 20" at bounding box center [488, 98] width 51 height 11
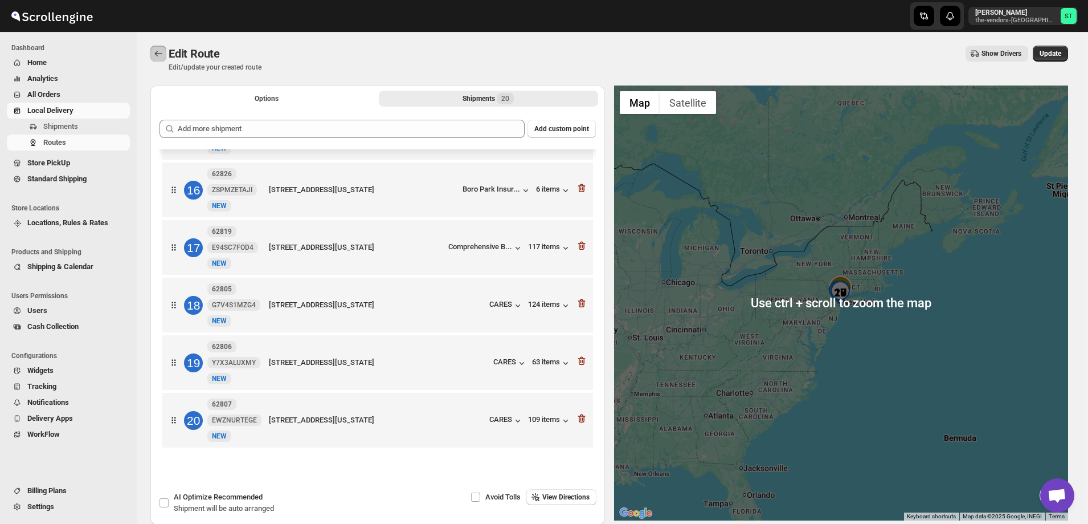
click at [153, 54] on icon "Routes" at bounding box center [158, 53] width 11 height 11
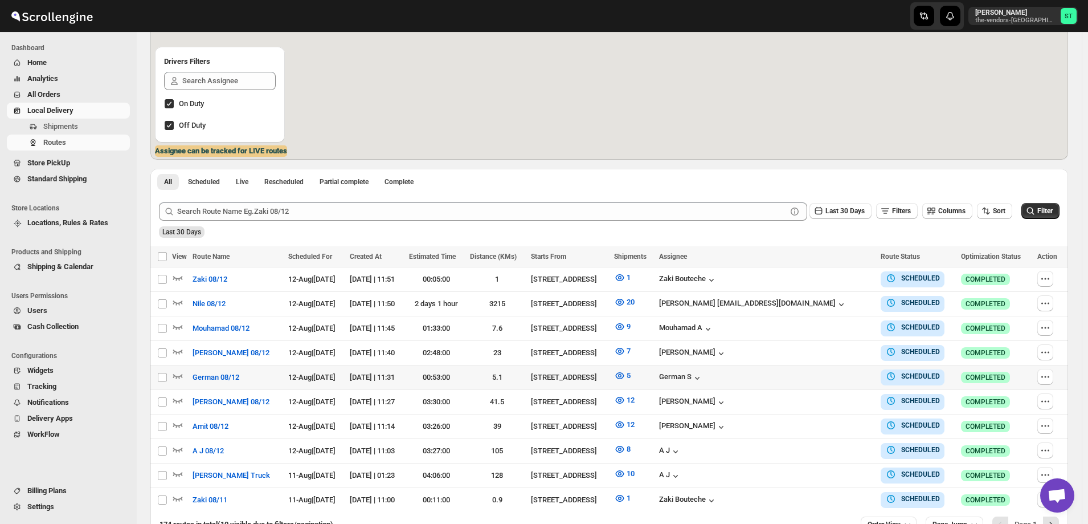
scroll to position [171, 0]
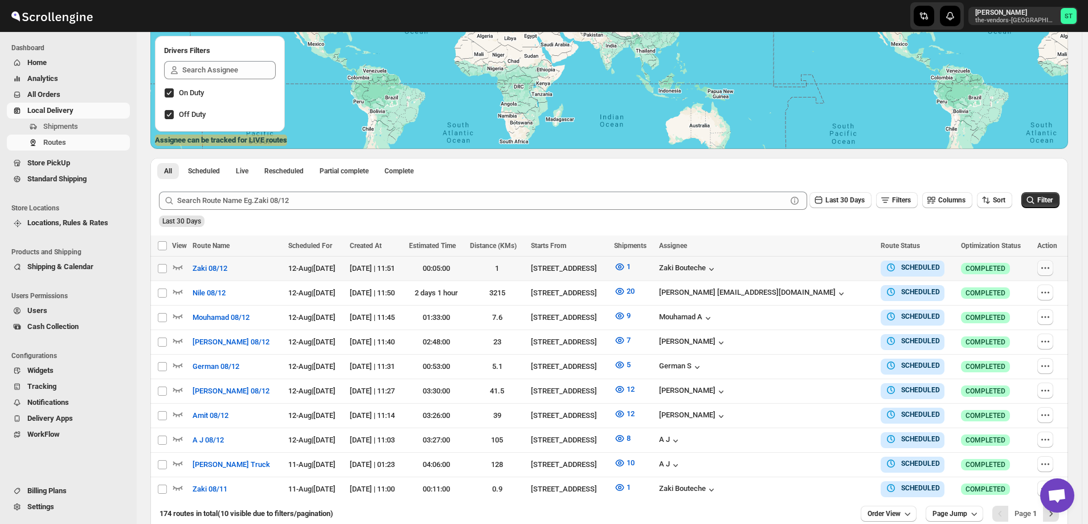
click at [1047, 265] on icon "button" at bounding box center [1045, 267] width 11 height 11
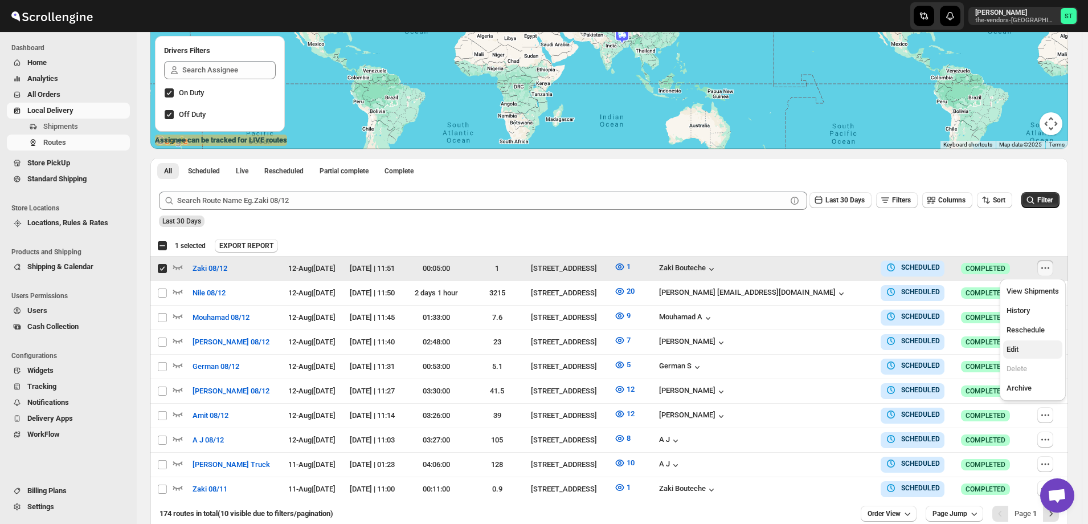
click at [1025, 349] on span "Edit" at bounding box center [1033, 349] width 52 height 11
checkbox input "false"
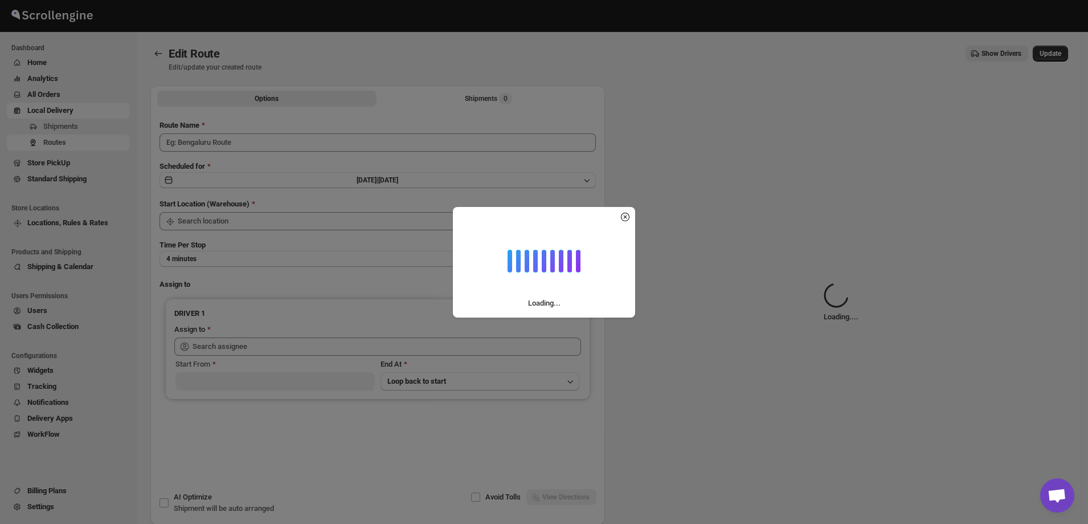
type input "Zaki 08/12"
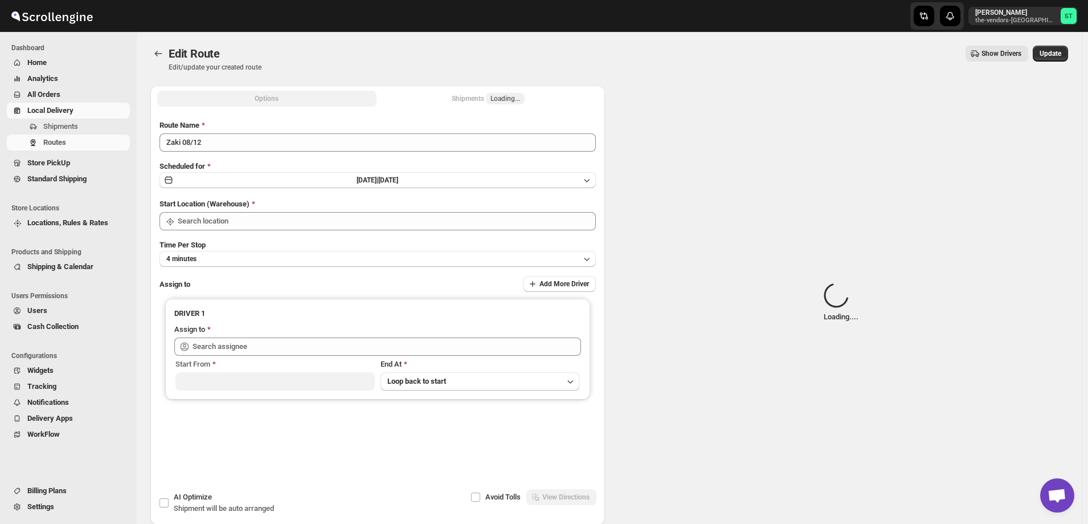
type input "[STREET_ADDRESS]"
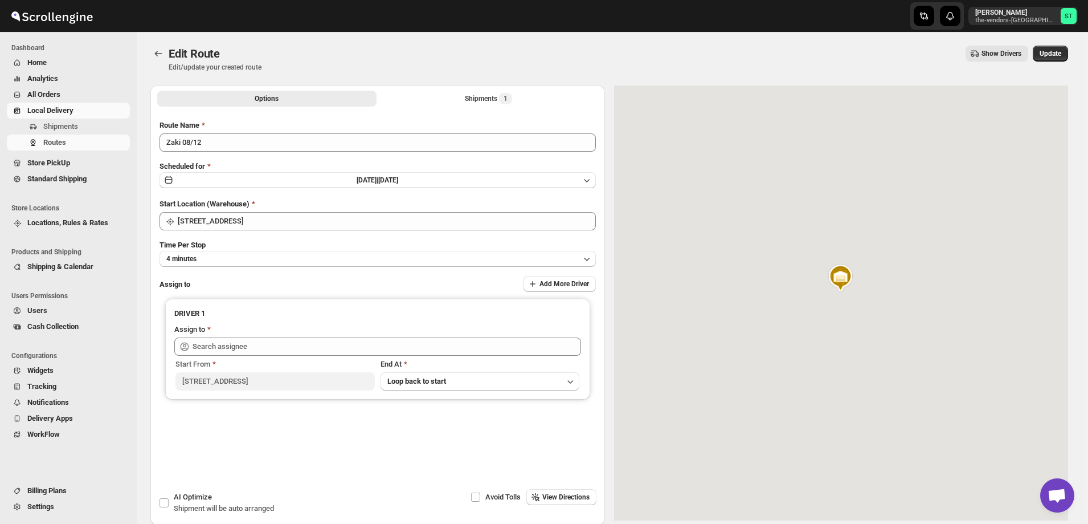
type input "[PERSON_NAME] ([EMAIL_ADDRESS][DOMAIN_NAME])"
click at [473, 93] on div "Shipments 1" at bounding box center [488, 98] width 47 height 11
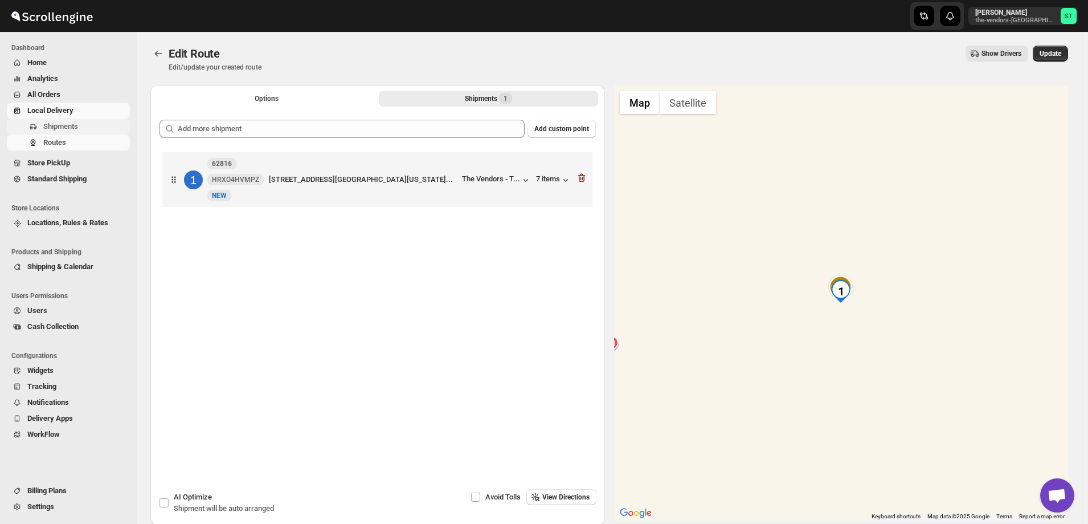
click at [56, 126] on span "Shipments" at bounding box center [60, 126] width 35 height 9
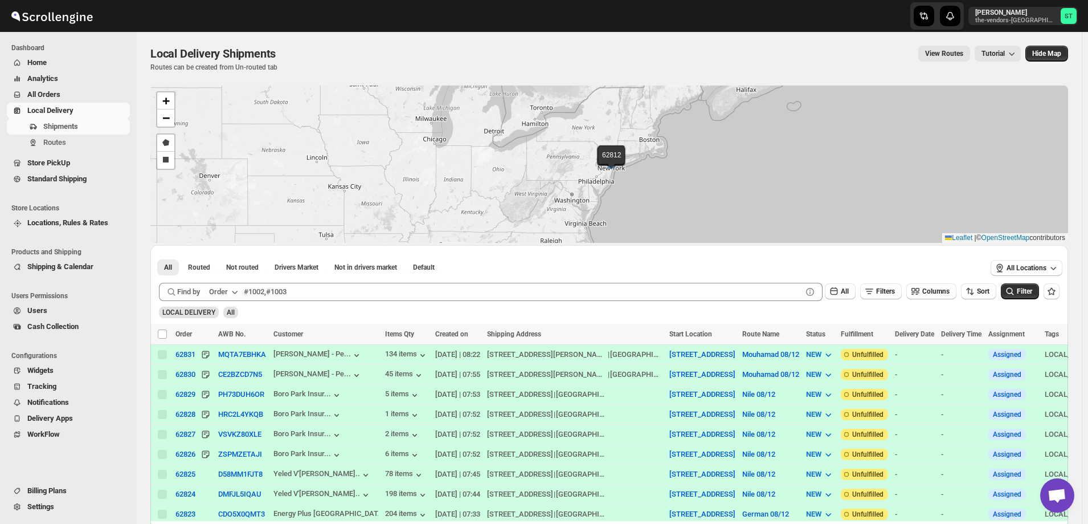
click at [223, 289] on div "Order" at bounding box center [218, 291] width 19 height 11
click at [232, 379] on div "Customer Name" at bounding box center [225, 376] width 52 height 11
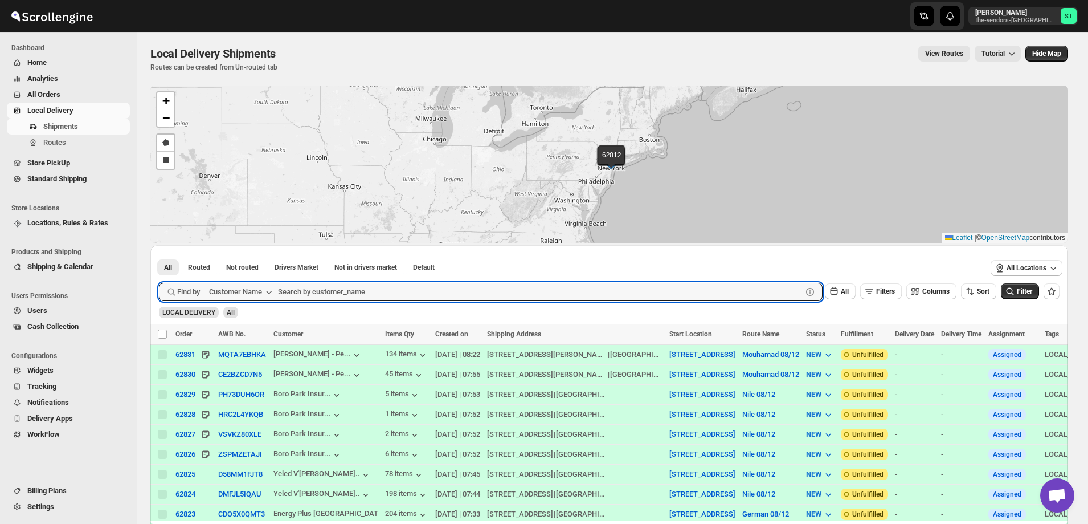
drag, startPoint x: 340, startPoint y: 291, endPoint x: 361, endPoint y: 304, distance: 24.8
click at [340, 289] on input "text" at bounding box center [540, 292] width 524 height 18
paste input "Kaslander Lumber LLC"
type input "Kaslander Lumber"
click button "Submit" at bounding box center [175, 251] width 32 height 12
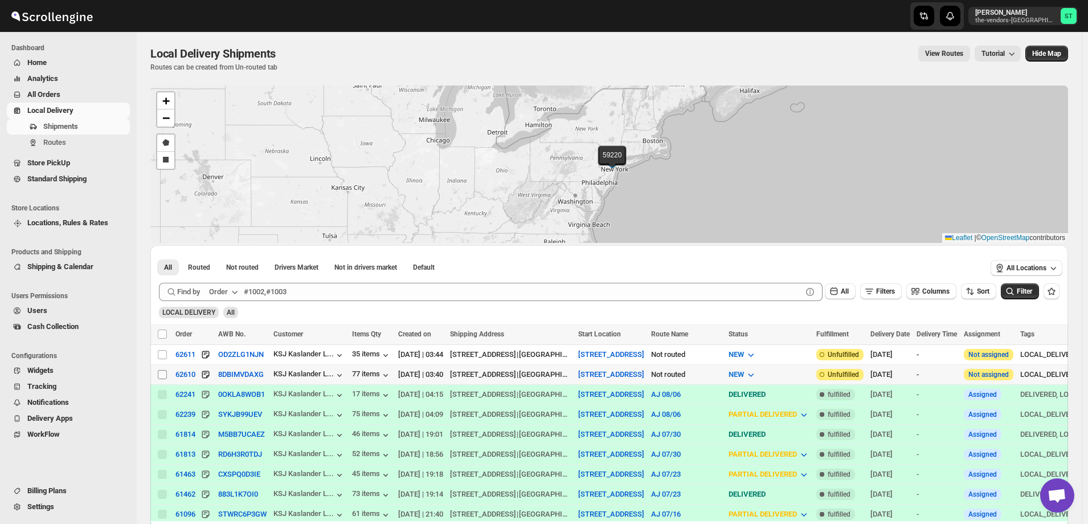
click at [164, 370] on input "Select shipment" at bounding box center [162, 374] width 9 height 9
checkbox input "true"
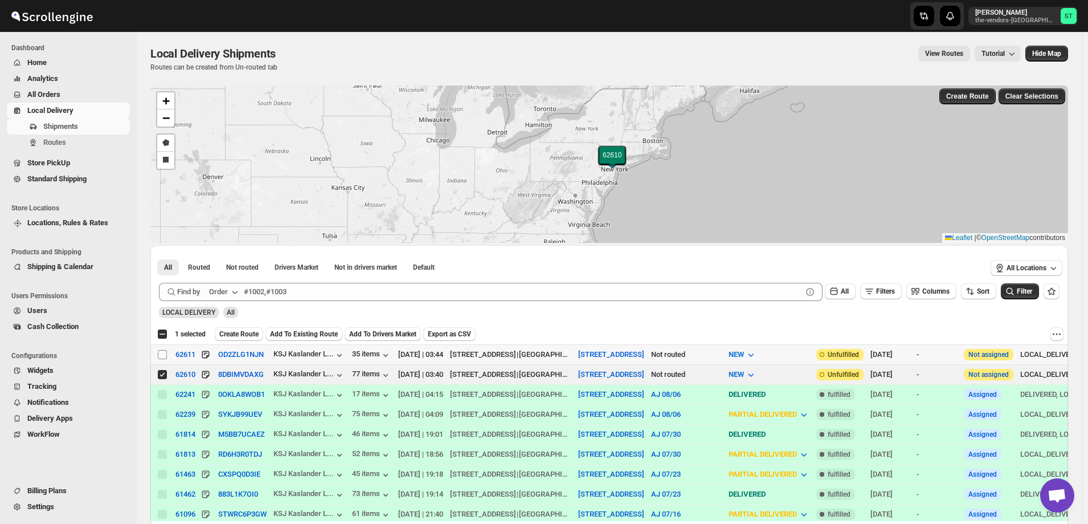
click at [161, 353] on input "Select shipment" at bounding box center [162, 354] width 9 height 9
checkbox input "true"
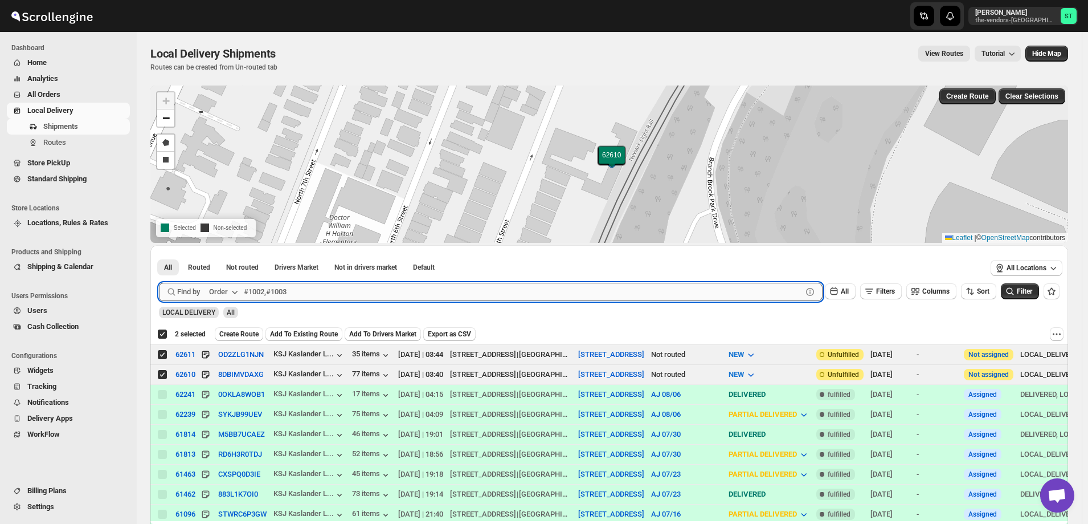
click at [321, 293] on input "text" at bounding box center [523, 292] width 558 height 18
click at [220, 296] on div "Order" at bounding box center [218, 291] width 19 height 11
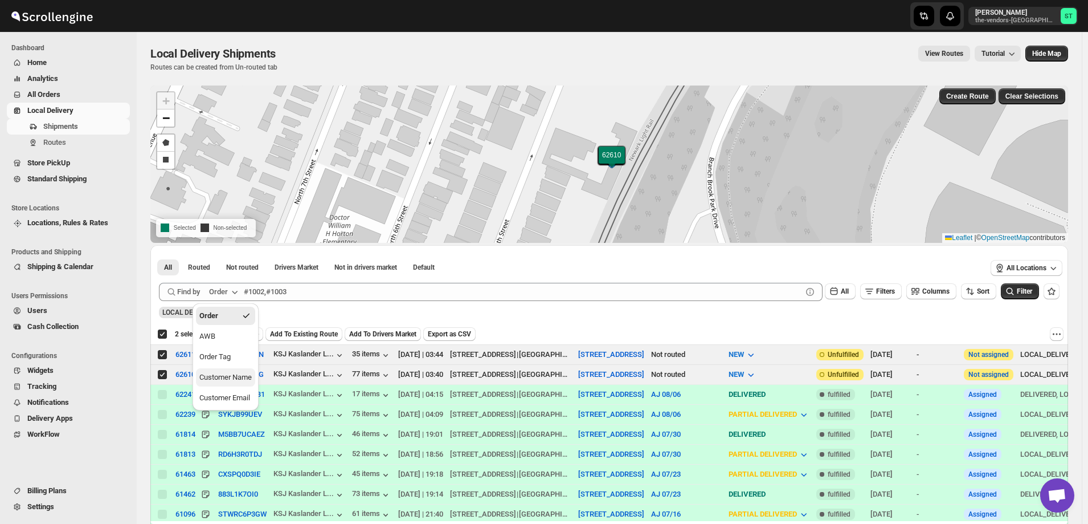
click at [228, 373] on div "Customer Name" at bounding box center [225, 376] width 52 height 11
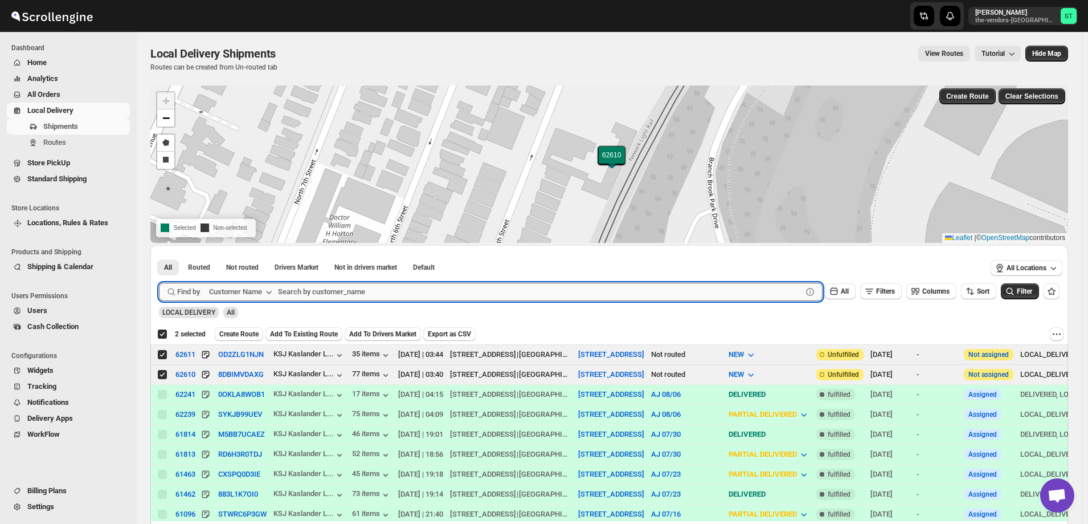
click at [326, 290] on input "text" at bounding box center [540, 292] width 524 height 18
paste input "Bound Logistics"
type input "Bound Logistics"
click button "Submit" at bounding box center [175, 251] width 32 height 12
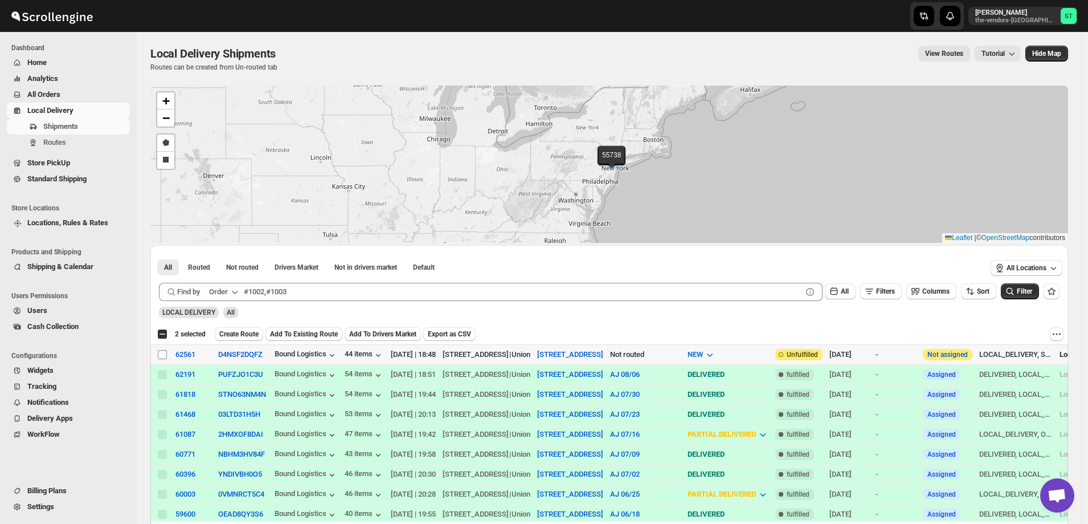
click at [163, 352] on input "Select shipment" at bounding box center [162, 354] width 9 height 9
checkbox input "true"
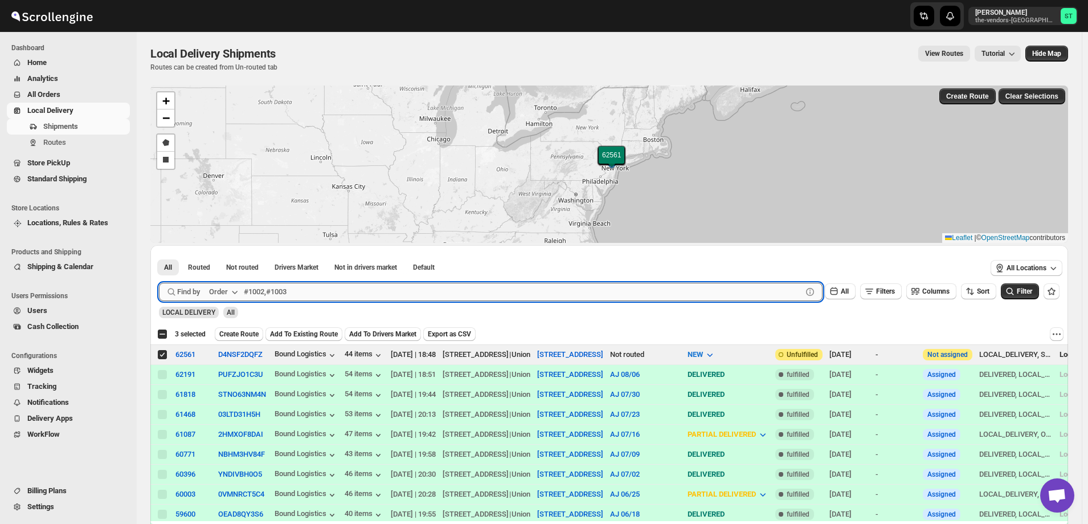
click at [296, 287] on input "text" at bounding box center [523, 292] width 558 height 18
click at [220, 288] on div "Order" at bounding box center [218, 291] width 19 height 11
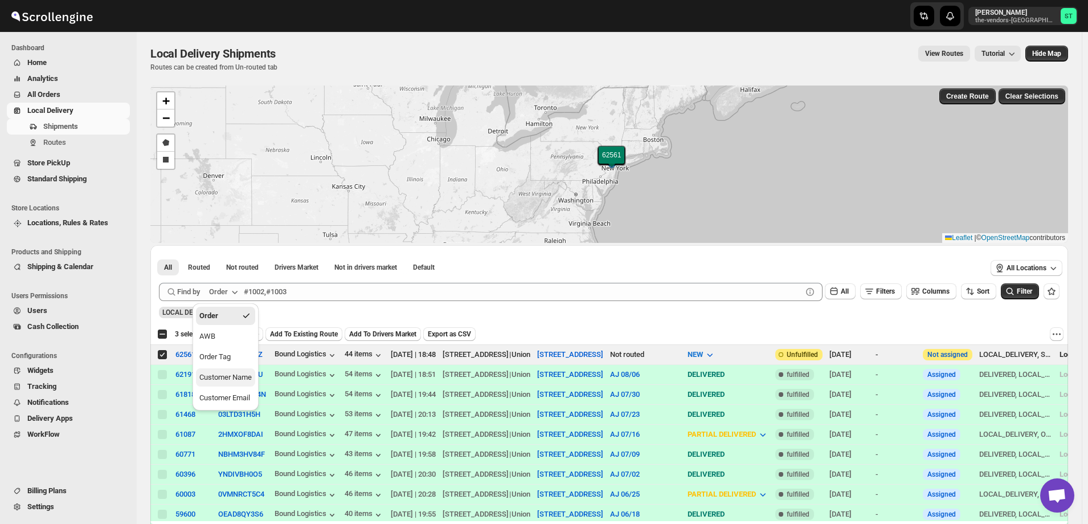
click at [229, 372] on div "Customer Name" at bounding box center [225, 376] width 52 height 11
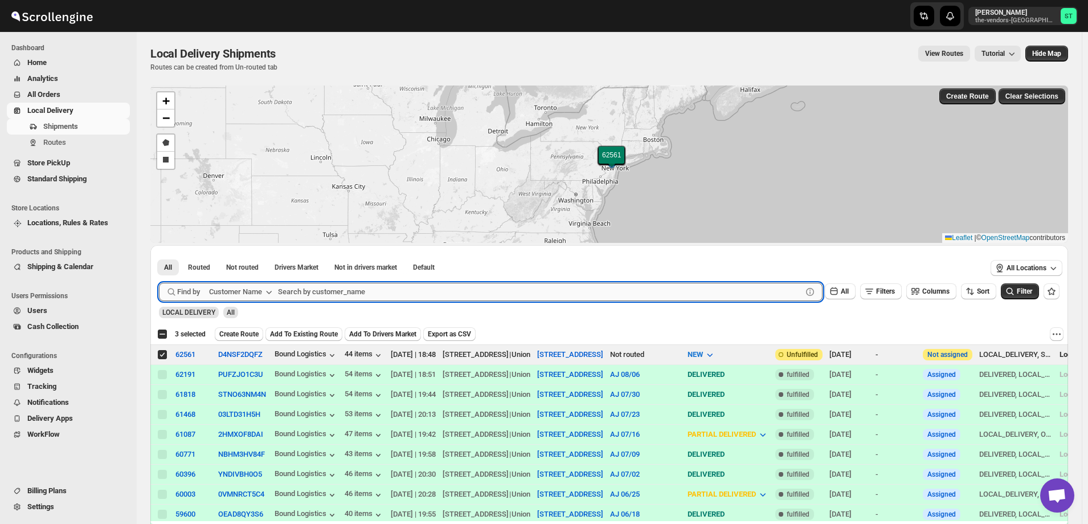
click at [310, 291] on input "text" at bounding box center [540, 292] width 524 height 18
paste input "[PERSON_NAME]"
type input "[PERSON_NAME]"
click button "Submit" at bounding box center [175, 251] width 32 height 12
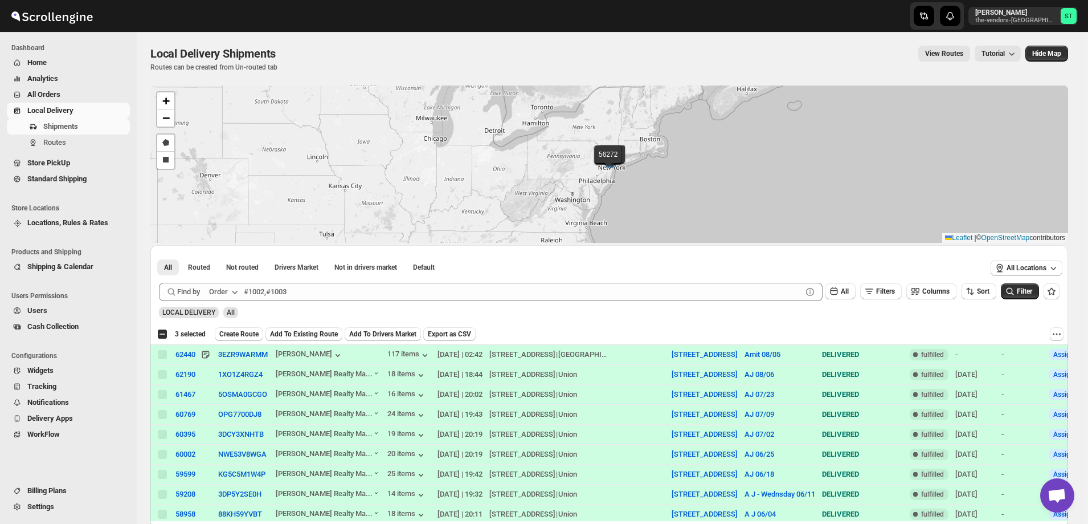
click at [220, 287] on div "Order" at bounding box center [218, 291] width 19 height 11
click at [224, 375] on div "Customer Name" at bounding box center [225, 376] width 52 height 11
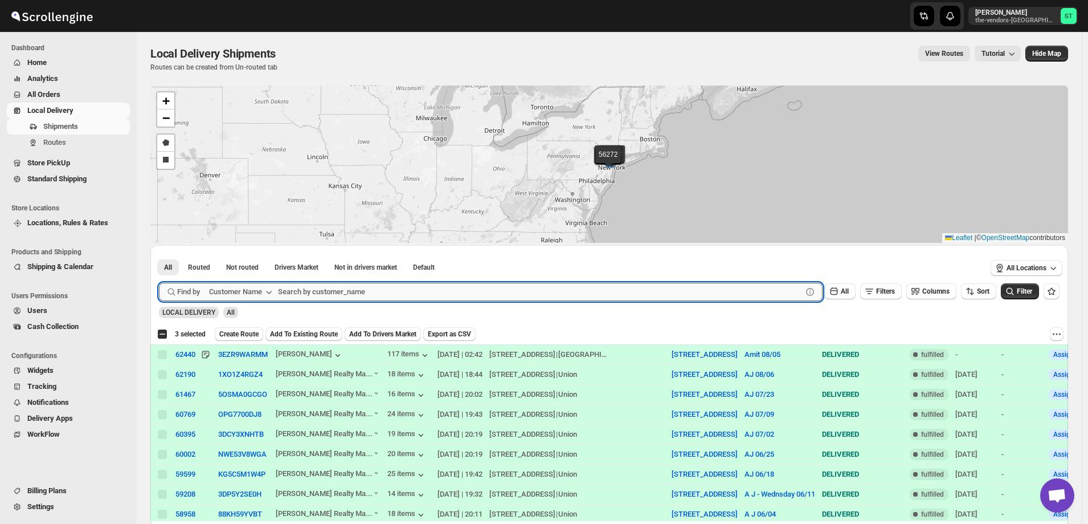
click at [307, 289] on input "text" at bounding box center [540, 292] width 524 height 18
click at [406, 292] on input "text" at bounding box center [540, 292] width 524 height 18
paste input "[PERSON_NAME] realty & Management"
type input "[PERSON_NAME] realty & Management"
click button "Submit" at bounding box center [175, 251] width 32 height 12
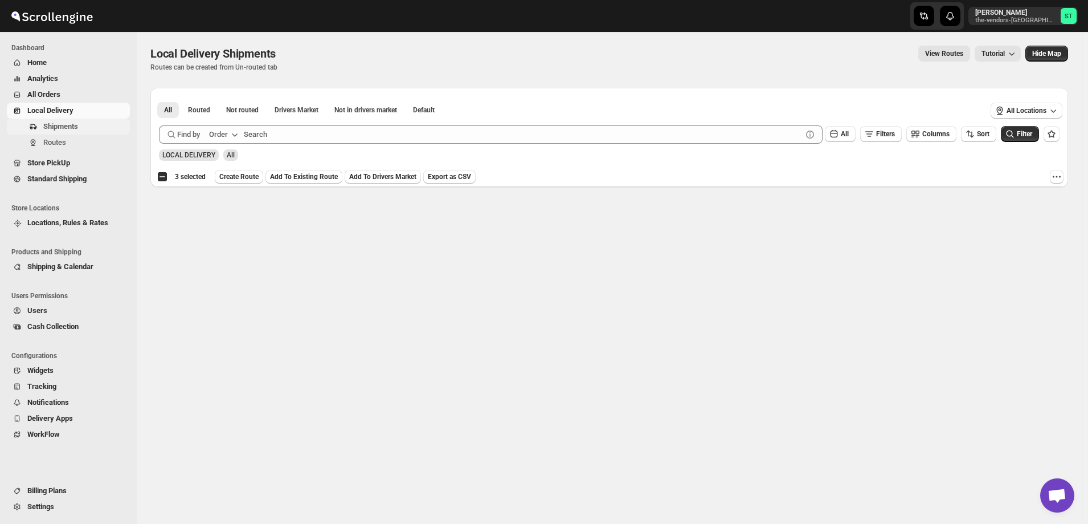
click at [55, 128] on span "Shipments" at bounding box center [60, 126] width 35 height 9
click at [218, 136] on div "Order" at bounding box center [218, 134] width 19 height 11
click at [231, 217] on div "Customer Name" at bounding box center [225, 219] width 52 height 11
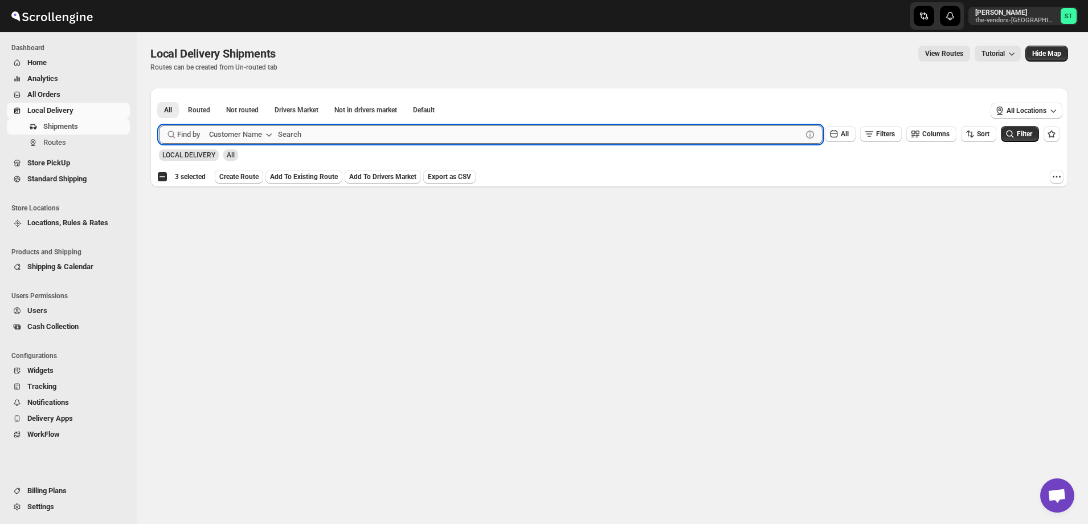
click at [314, 132] on input "text" at bounding box center [540, 134] width 524 height 18
paste input "[PERSON_NAME] realty & Management"
type input "[PERSON_NAME]"
click button "Submit" at bounding box center [175, 94] width 32 height 12
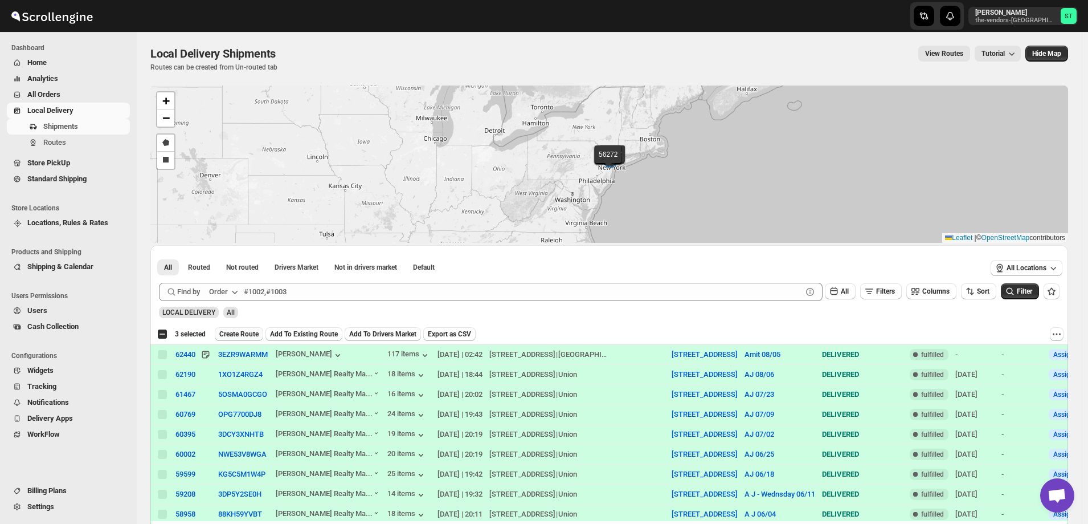
click at [238, 333] on span "Create Route" at bounding box center [238, 333] width 39 height 9
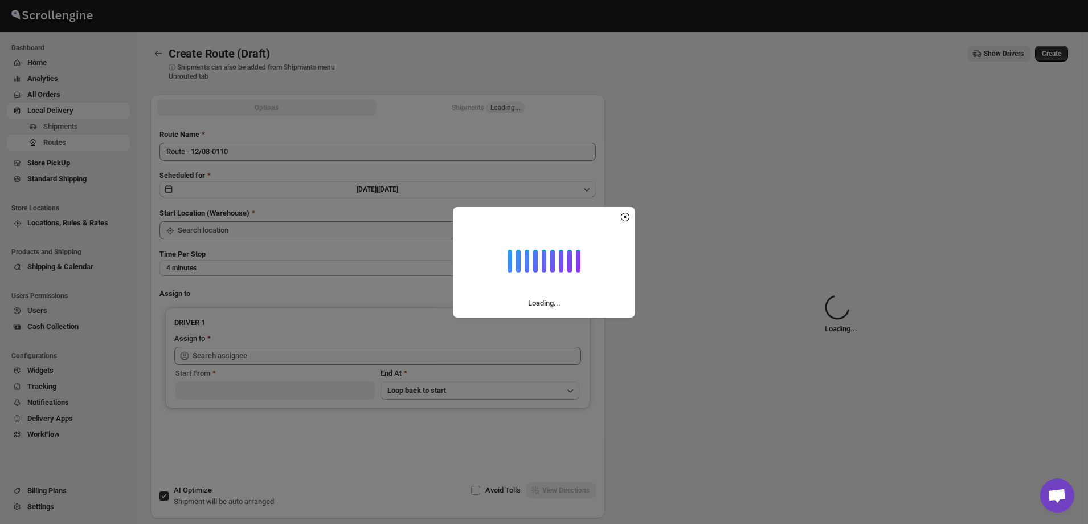
type input "[STREET_ADDRESS]"
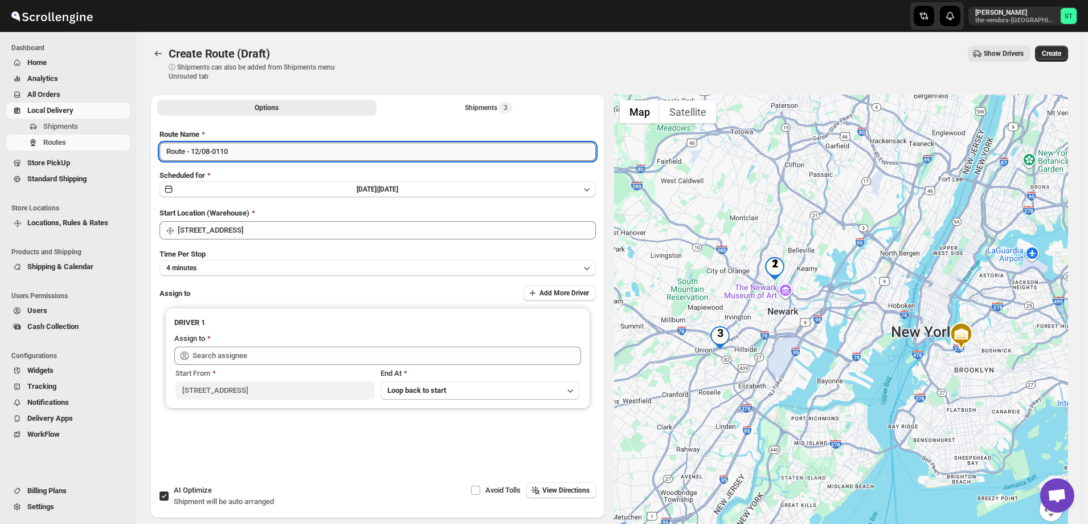
click at [251, 144] on input "Route - 12/08-0110" at bounding box center [378, 151] width 436 height 18
paste input "AJ"
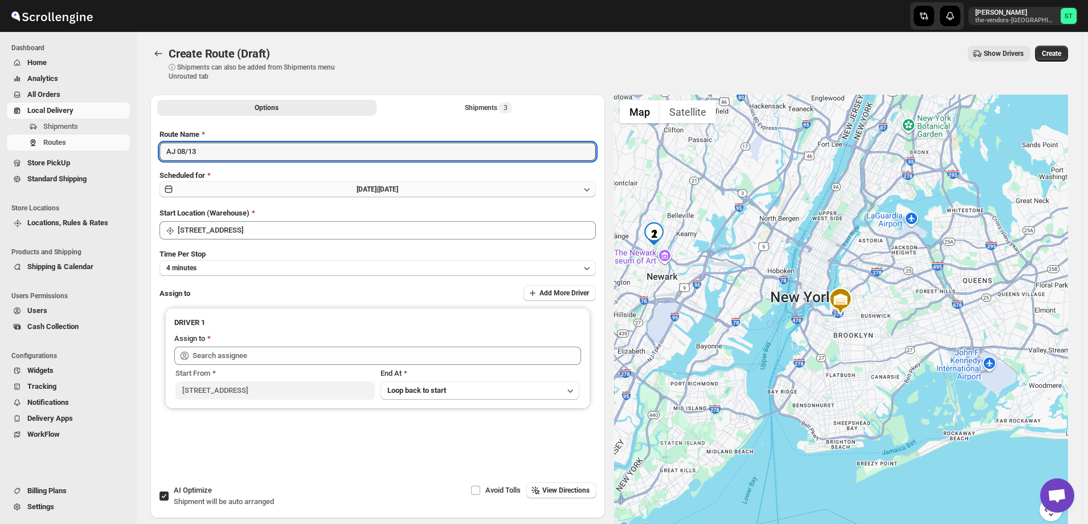
type input "AJ 08/13"
click at [328, 190] on button "[DATE] | [DATE]" at bounding box center [378, 189] width 436 height 16
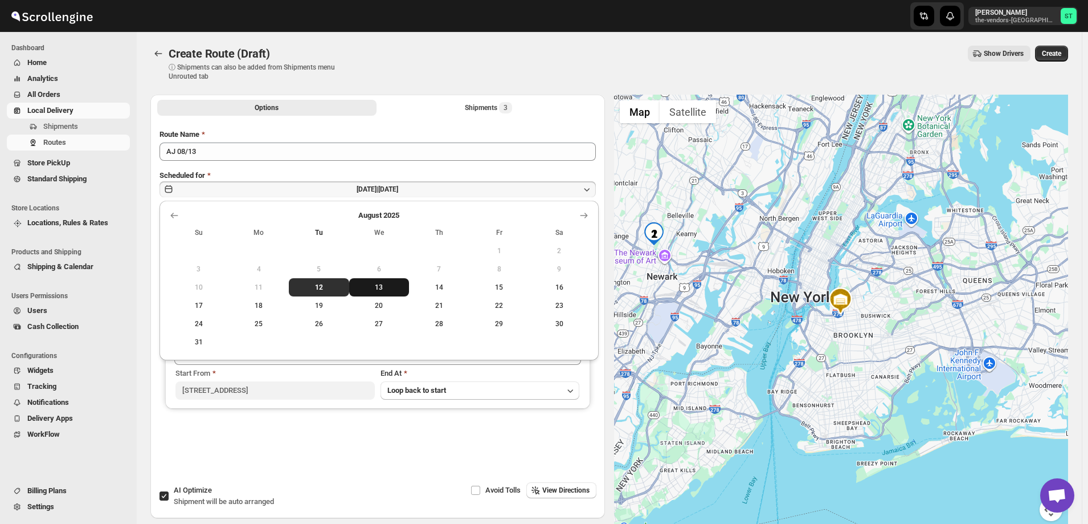
click at [366, 292] on button "13" at bounding box center [379, 287] width 60 height 18
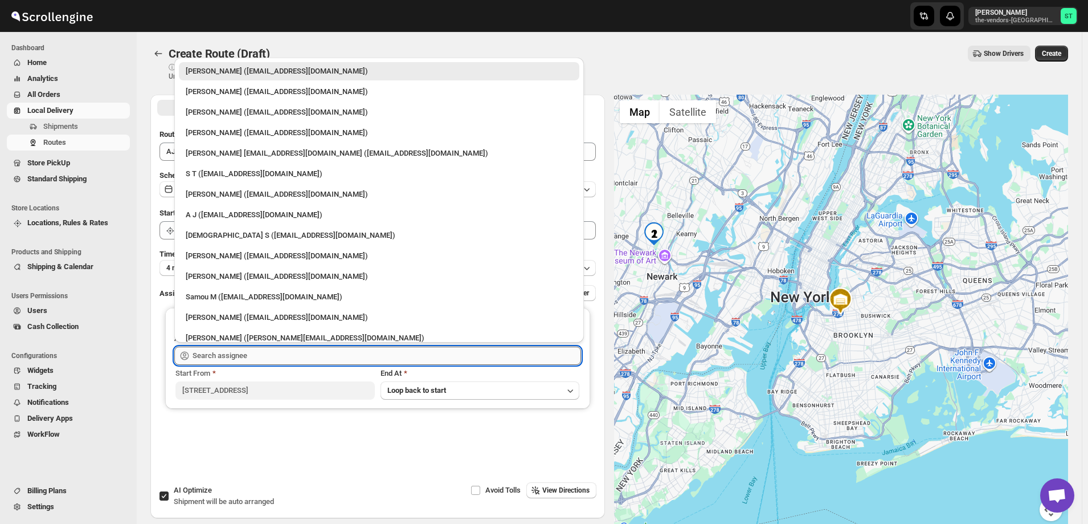
click at [232, 361] on input "text" at bounding box center [387, 355] width 389 height 18
click at [212, 214] on div "A J ([EMAIL_ADDRESS][DOMAIN_NAME])" at bounding box center [379, 214] width 387 height 11
type input "A J ([EMAIL_ADDRESS][DOMAIN_NAME])"
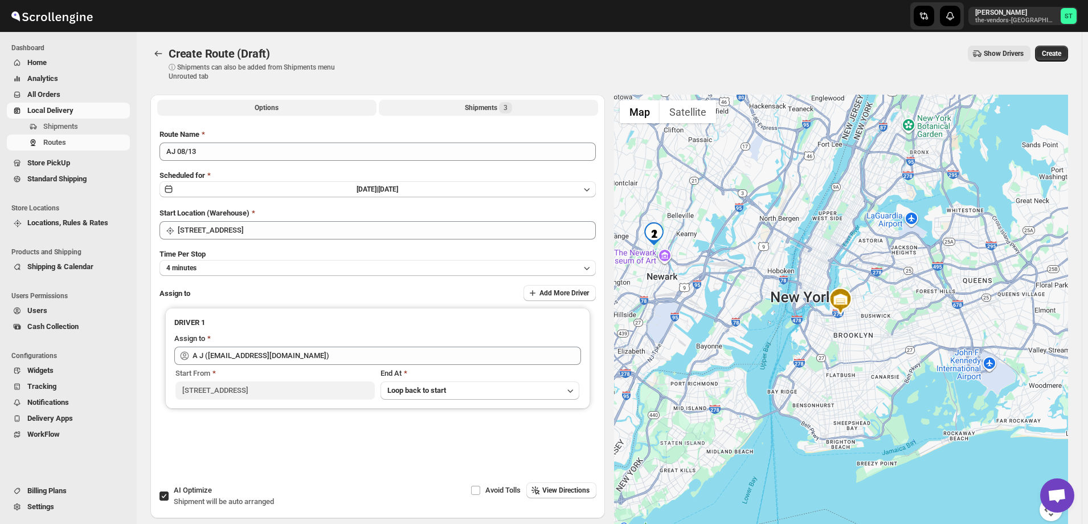
click at [469, 104] on div "Shipments 3" at bounding box center [488, 107] width 47 height 11
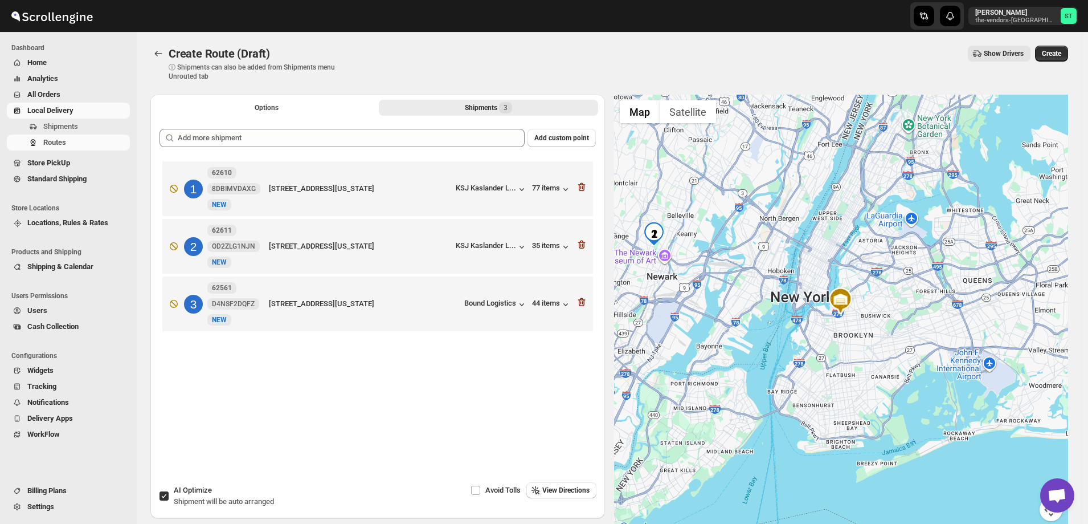
click at [164, 498] on input "AI Optimize Shipment will be auto arranged" at bounding box center [164, 495] width 9 height 9
checkbox input "false"
click at [504, 106] on span "3" at bounding box center [505, 107] width 13 height 11
click at [571, 488] on span "View Directions" at bounding box center [565, 489] width 47 height 9
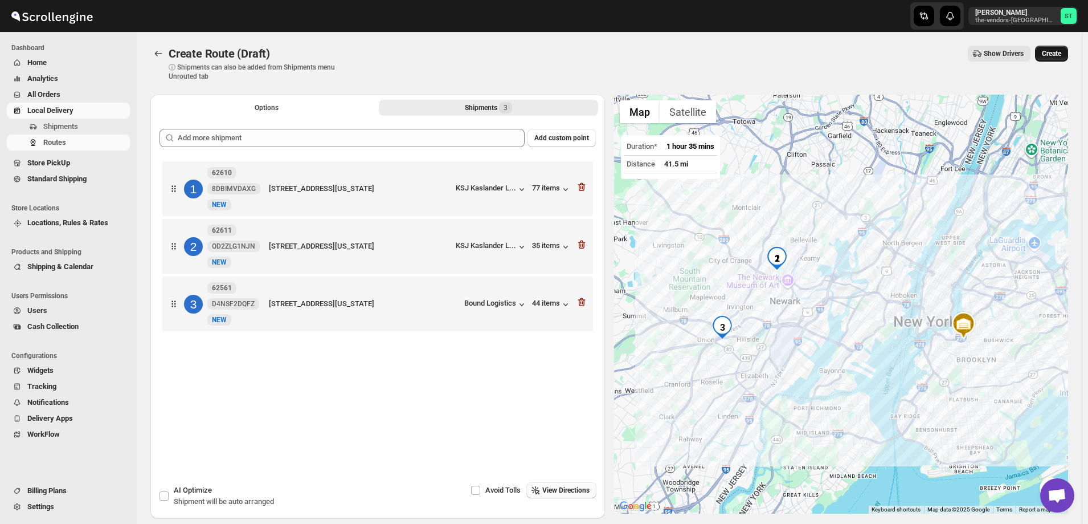
click at [1067, 52] on button "Create" at bounding box center [1051, 54] width 33 height 16
